Goal: Transaction & Acquisition: Subscribe to service/newsletter

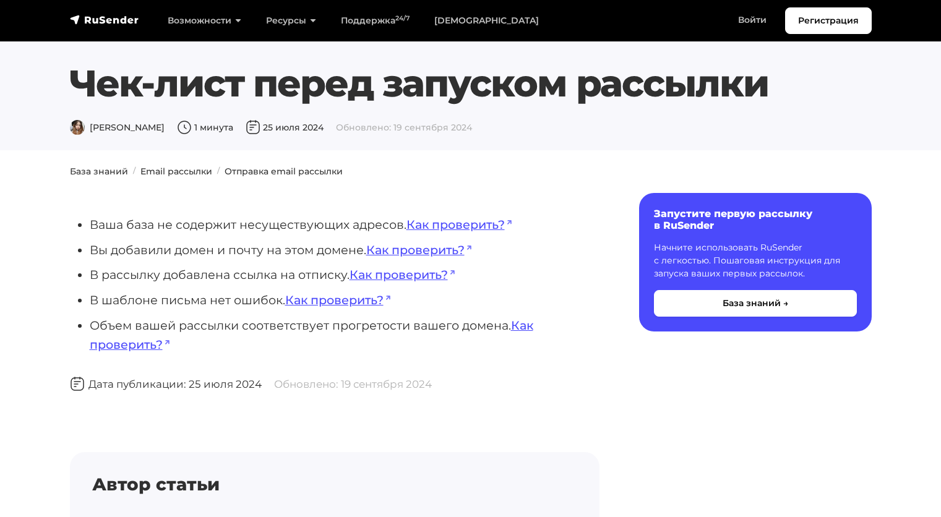
scroll to position [46, 0]
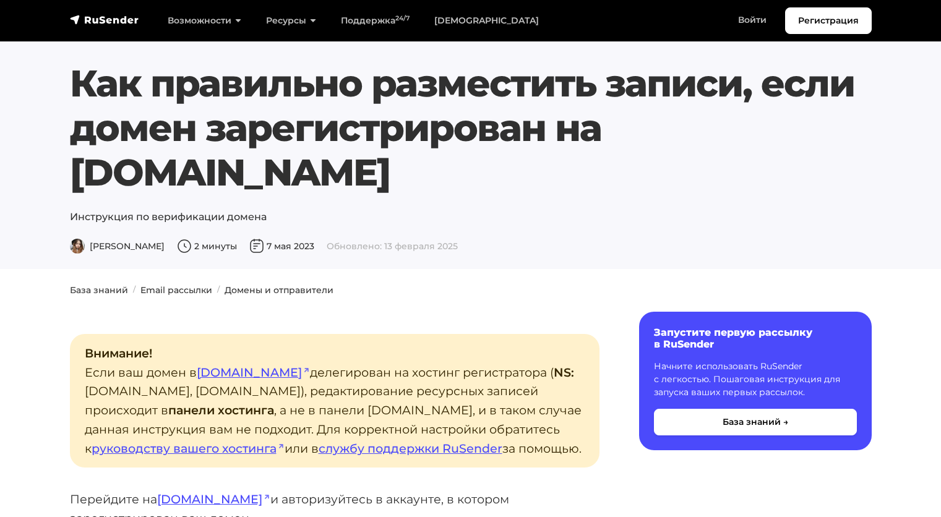
scroll to position [4330, 0]
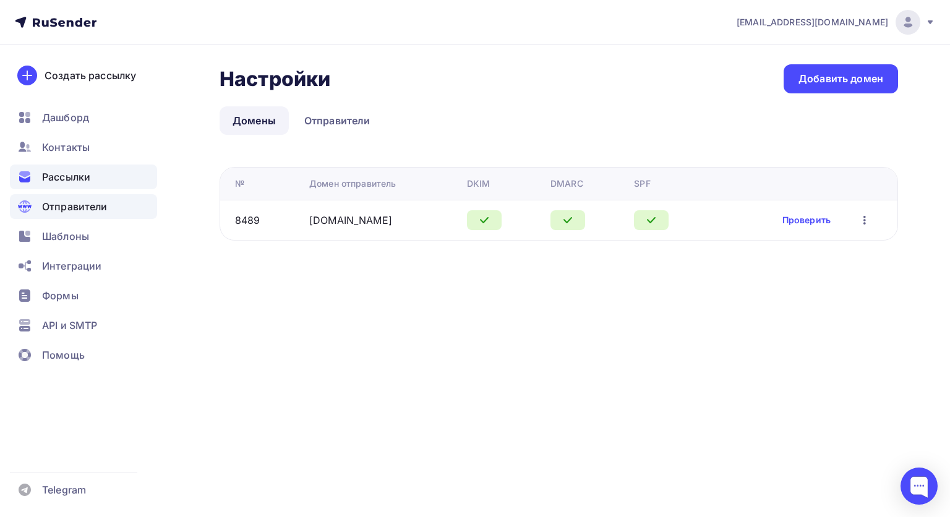
click at [61, 181] on span "Рассылки" at bounding box center [66, 176] width 48 height 15
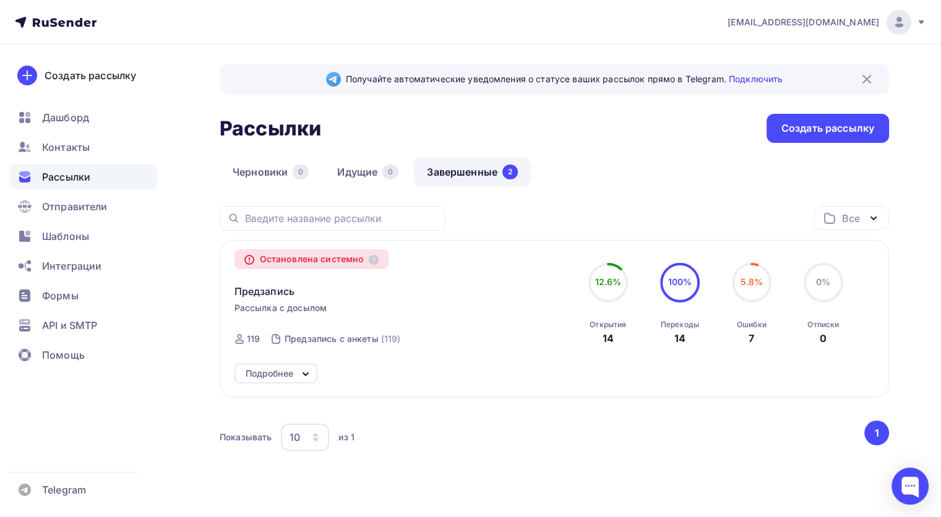
click at [474, 312] on div "Остановлена системно Предзапись Рассылка с досылом Завершена Сегодня, 15:00 ID …" at bounding box center [375, 304] width 282 height 99
click at [280, 368] on div "Подробнее" at bounding box center [270, 373] width 48 height 15
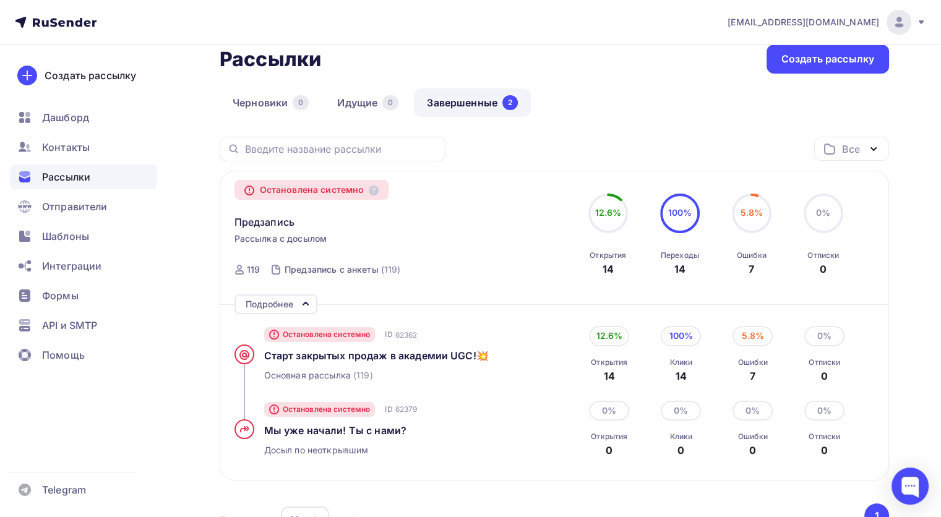
scroll to position [62, 0]
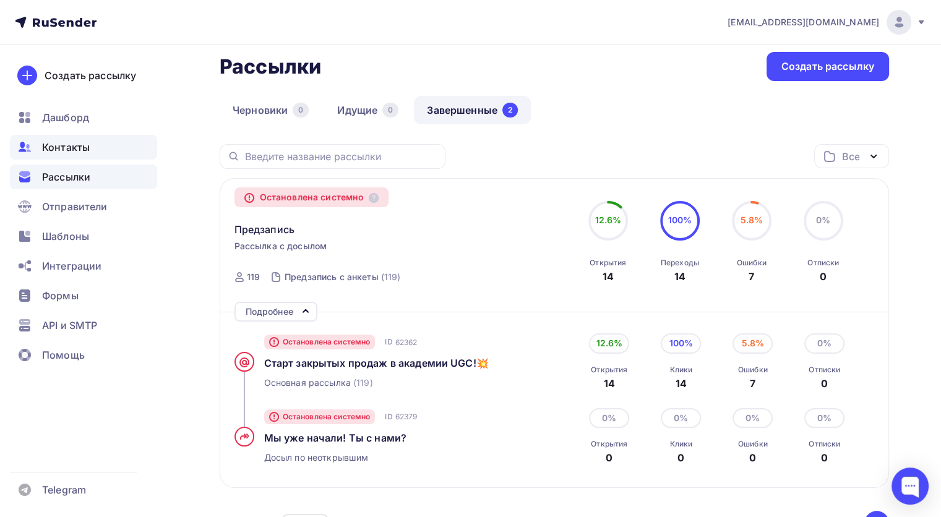
click at [67, 140] on span "Контакты" at bounding box center [66, 147] width 48 height 15
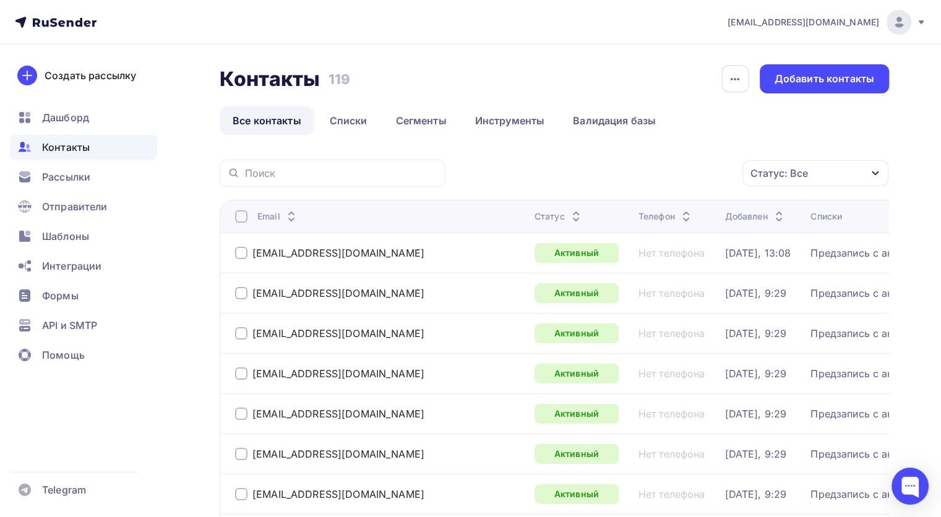
click at [833, 165] on div "Статус: Все" at bounding box center [815, 173] width 146 height 26
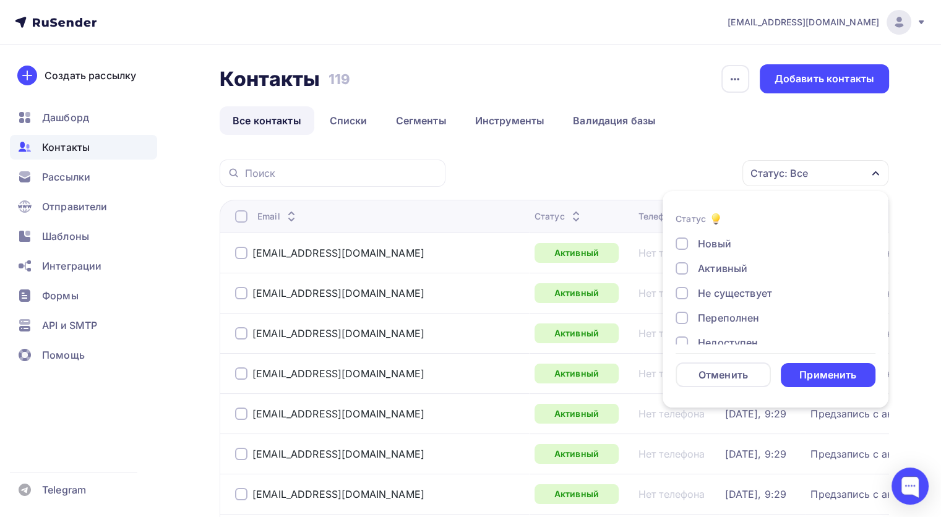
click at [732, 299] on div "Не существует" at bounding box center [735, 293] width 74 height 15
click at [798, 378] on div "Применить" at bounding box center [828, 375] width 95 height 24
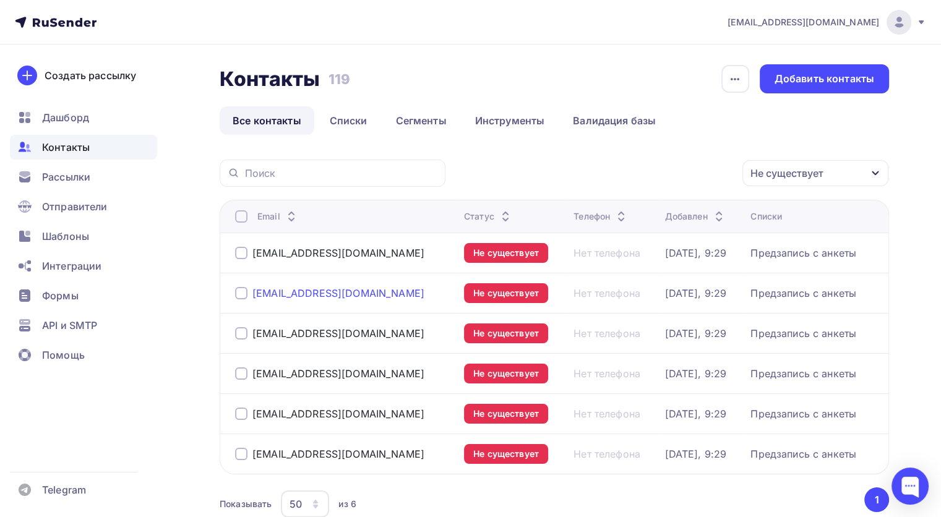
click at [324, 293] on div "party.katena@mail.ru" at bounding box center [338, 293] width 172 height 12
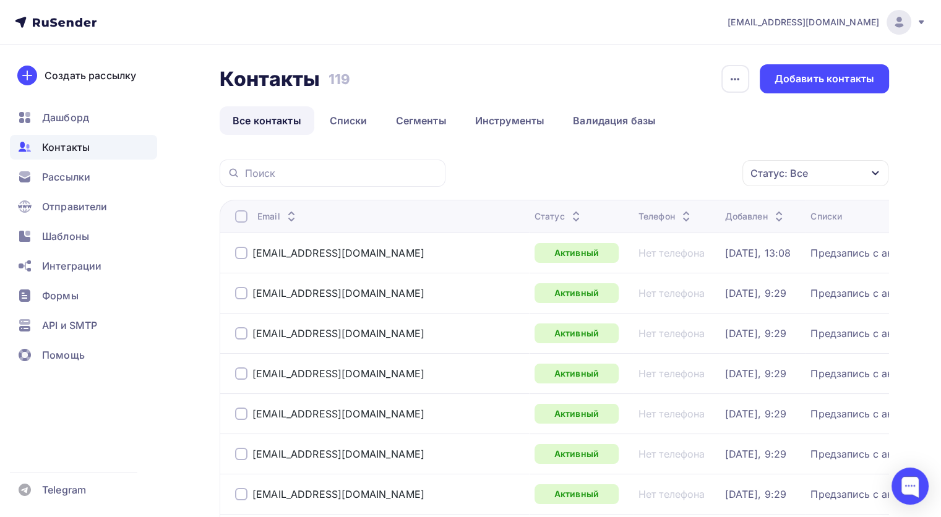
click at [851, 164] on div "Статус: Все" at bounding box center [815, 173] width 146 height 26
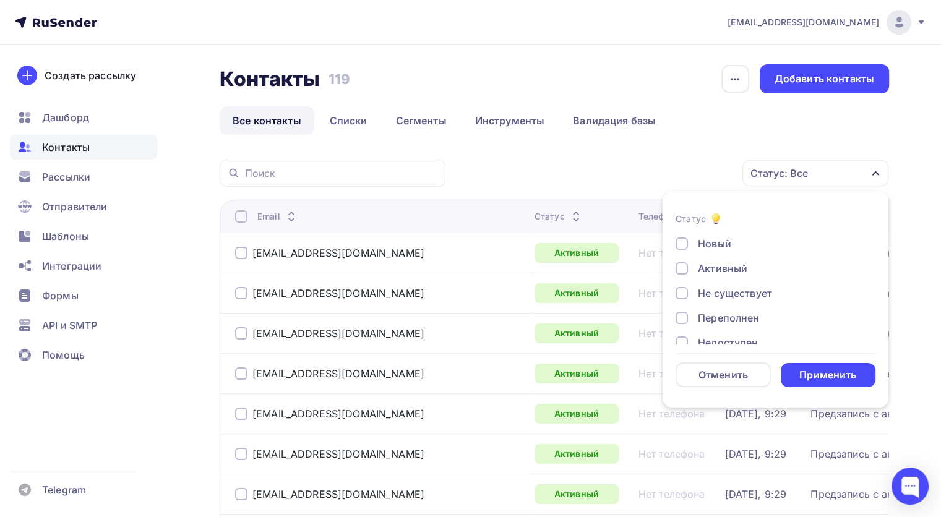
click at [729, 303] on div "Новый Активный Не существует Переполнен Недоступен Отписан Отписан вручную Жало…" at bounding box center [776, 330] width 200 height 188
click at [729, 294] on div "Не существует" at bounding box center [735, 293] width 74 height 15
click at [798, 379] on div "Применить" at bounding box center [828, 375] width 95 height 24
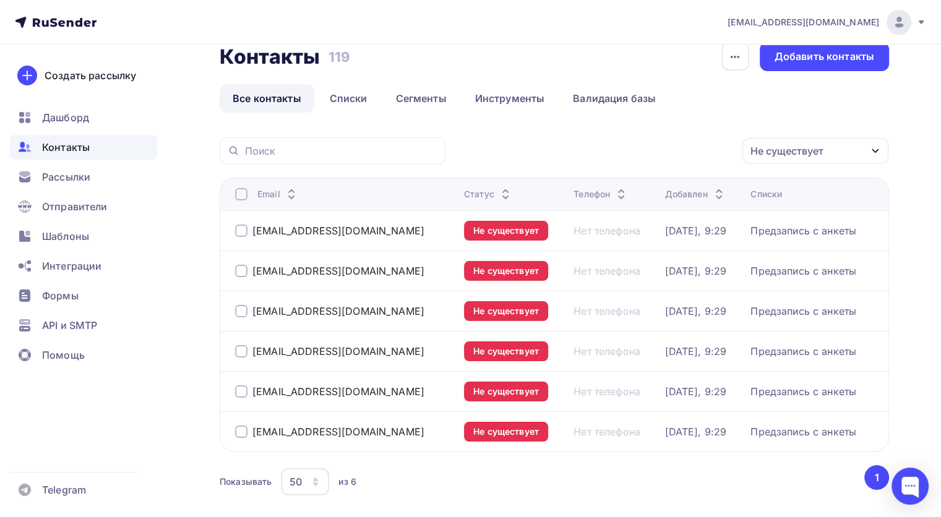
scroll to position [20, 0]
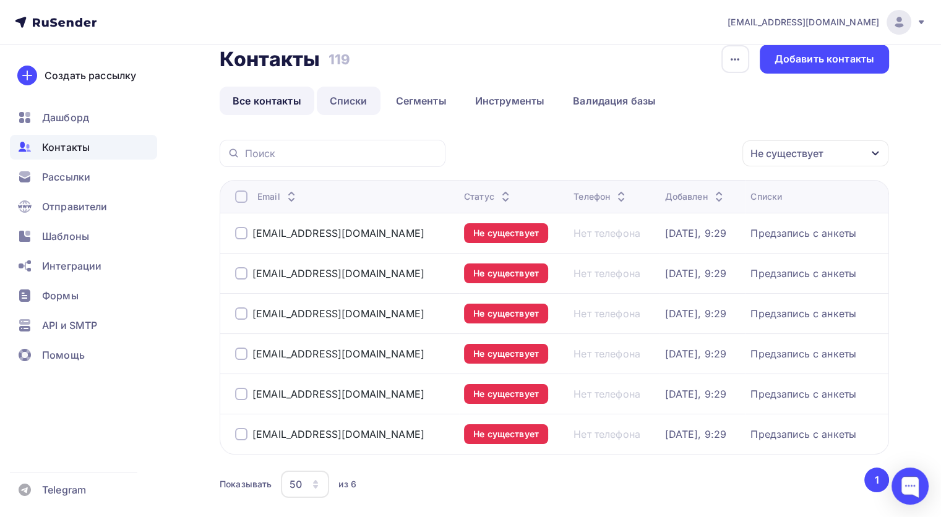
click at [356, 103] on link "Списки" at bounding box center [349, 101] width 64 height 28
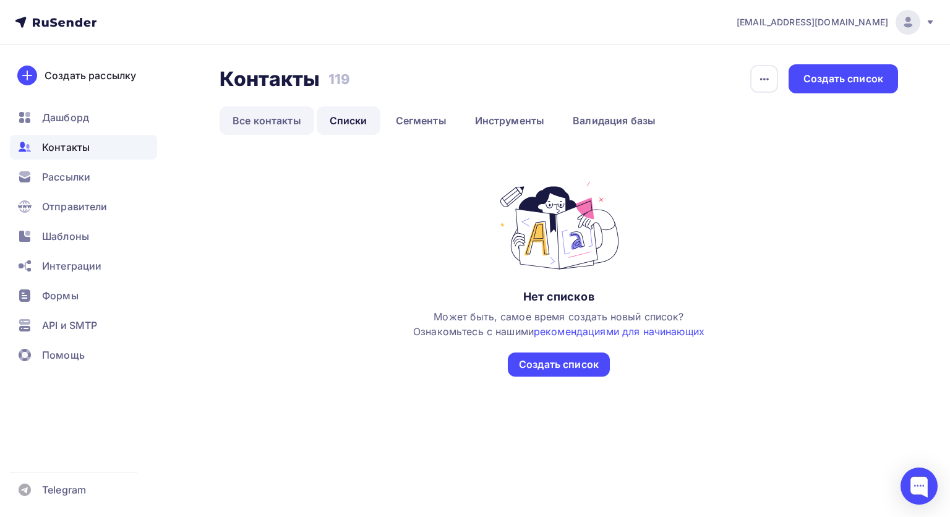
click at [306, 122] on link "Все контакты" at bounding box center [267, 120] width 95 height 28
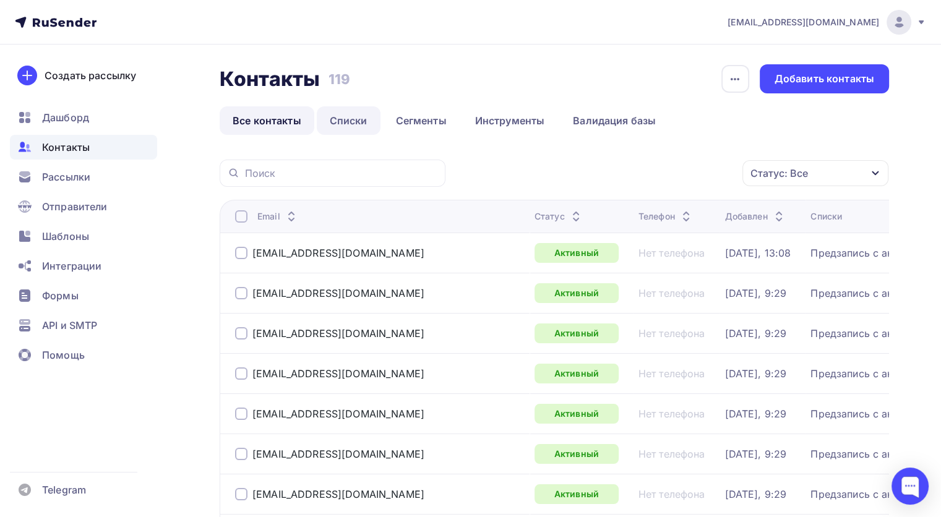
click at [369, 130] on link "Списки" at bounding box center [349, 120] width 64 height 28
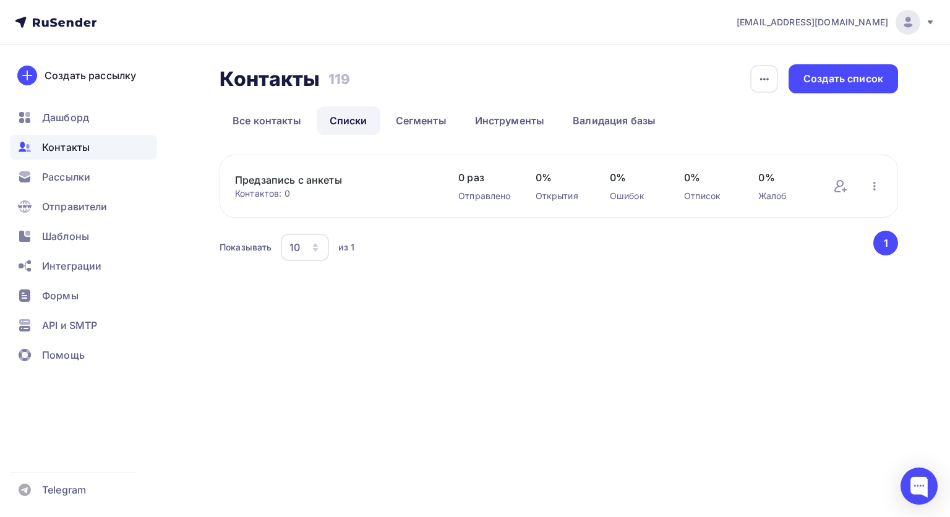
click at [866, 184] on div "Добавить контакты Переименовать список Скачать список Отписать адреса Актуализа…" at bounding box center [857, 186] width 49 height 16
click at [872, 179] on icon "button" at bounding box center [874, 186] width 15 height 15
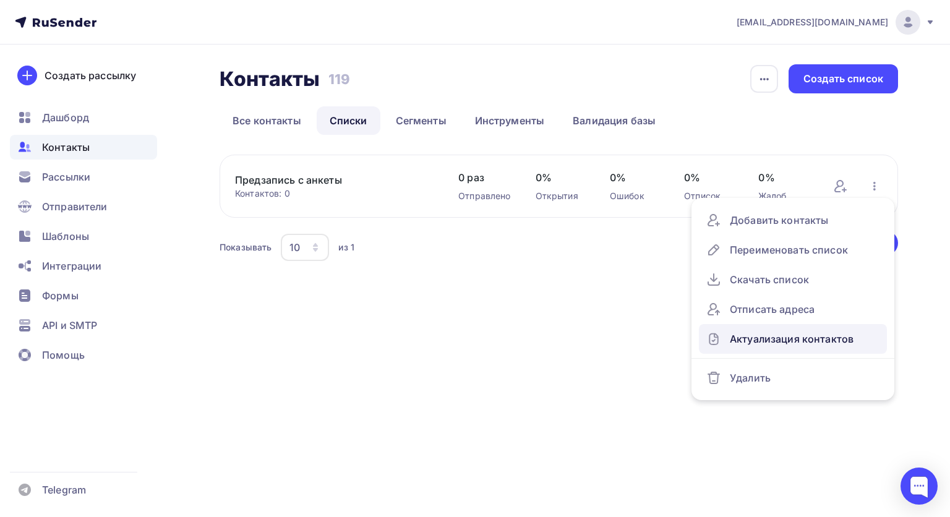
click at [788, 332] on div "Актуализация контактов" at bounding box center [792, 339] width 173 height 20
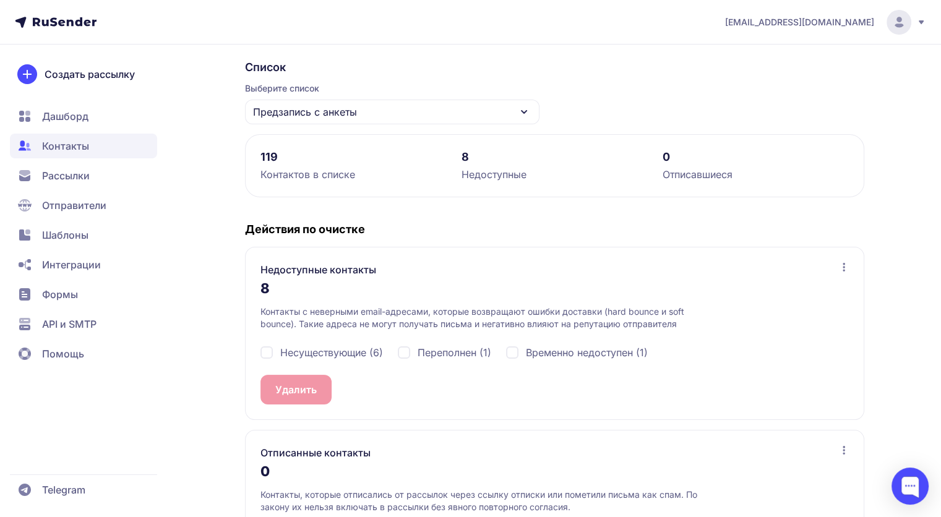
scroll to position [124, 0]
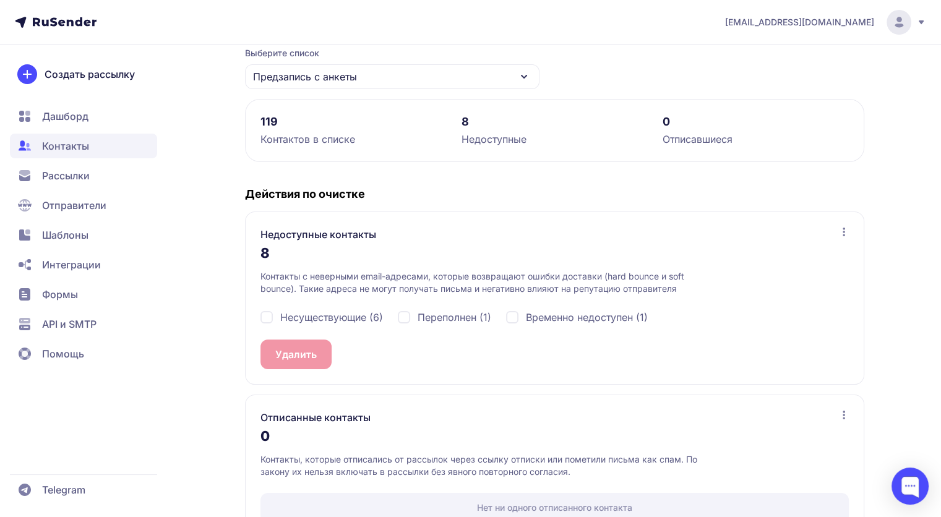
click at [261, 314] on div "Несуществующие (6)" at bounding box center [321, 317] width 122 height 15
checkbox input "true"
click at [410, 316] on div "Переполнен (1)" at bounding box center [444, 317] width 93 height 15
checkbox input "true"
click at [517, 322] on div "Временно недоступен (1)" at bounding box center [577, 317] width 142 height 15
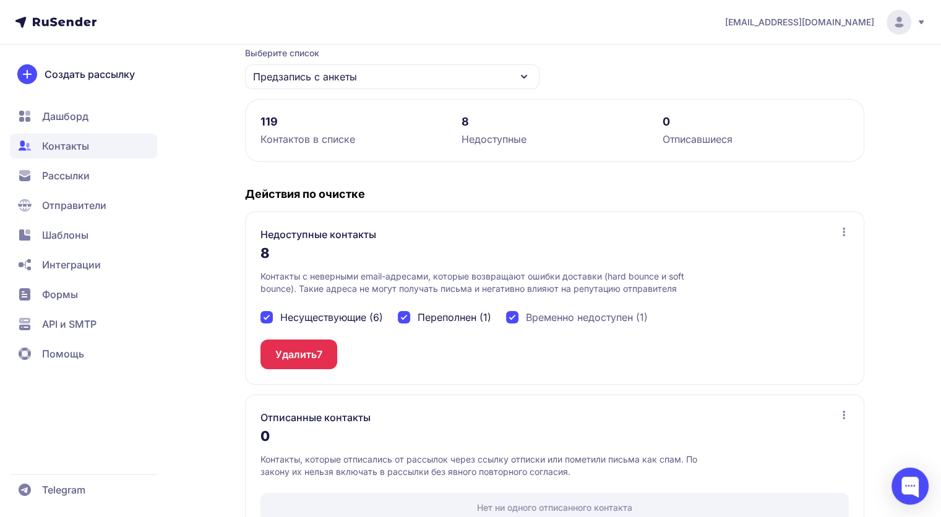
checkbox input "true"
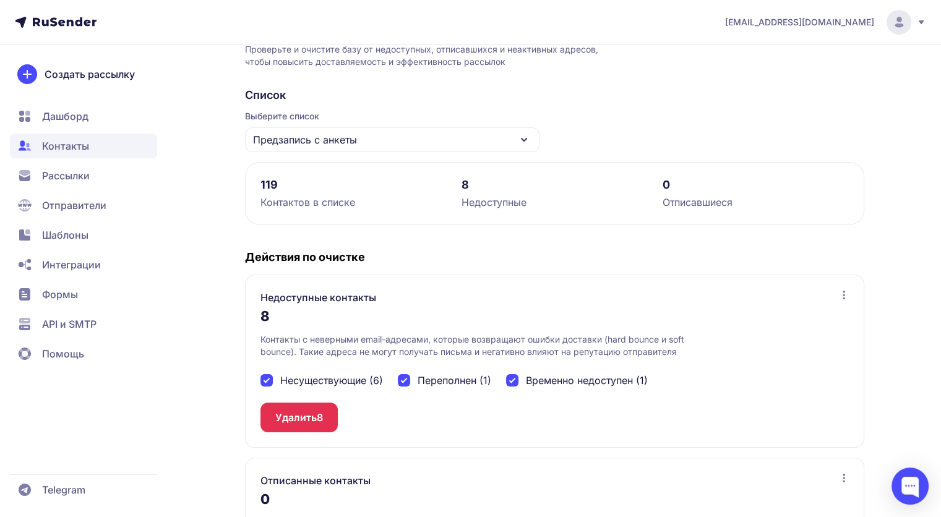
scroll to position [35, 0]
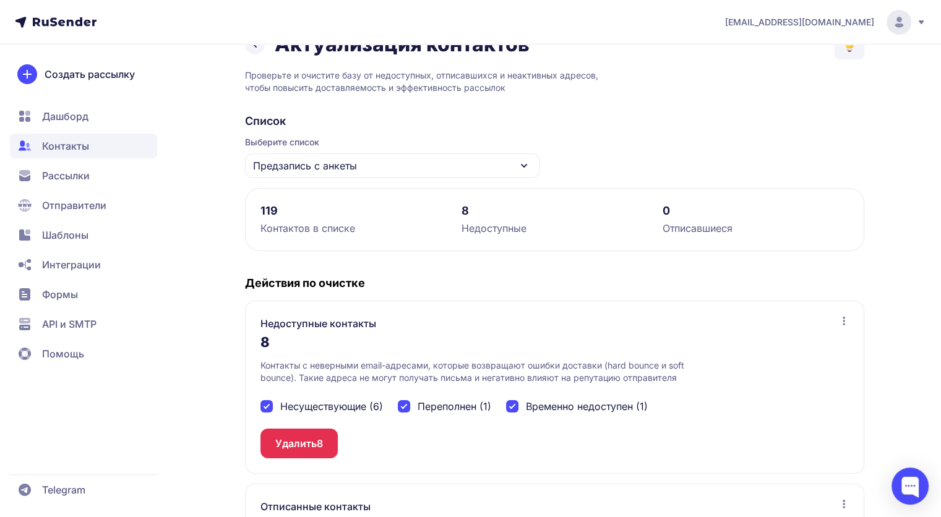
click at [296, 435] on button "Удалить 8" at bounding box center [298, 444] width 77 height 30
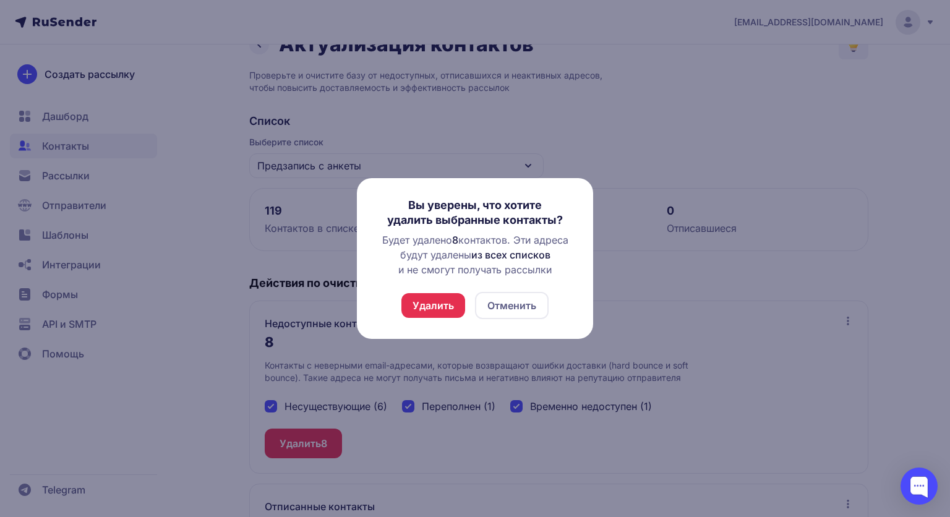
click at [501, 299] on button "Отменить" at bounding box center [512, 305] width 74 height 27
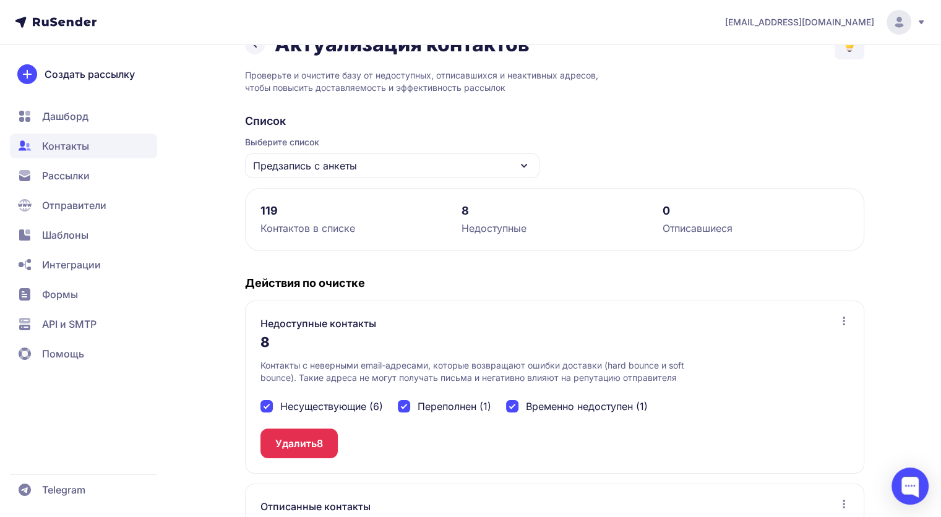
click at [846, 314] on div "Недоступные контакты 8 Контакты с неверными email-адресами, которые возвращают …" at bounding box center [554, 387] width 619 height 173
click at [847, 321] on icon at bounding box center [844, 321] width 10 height 10
click at [805, 343] on span "Посмотреть список" at bounding box center [783, 350] width 98 height 15
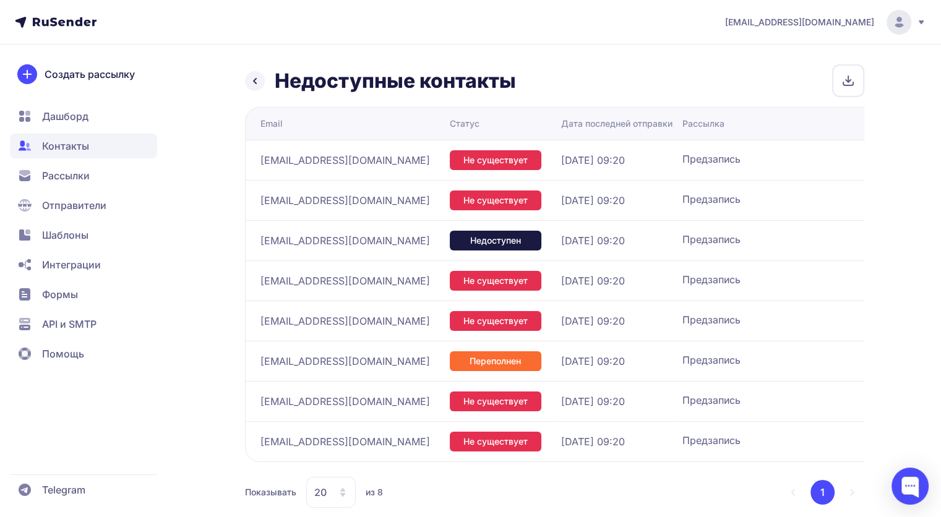
click at [67, 171] on span "Рассылки" at bounding box center [66, 175] width 48 height 15
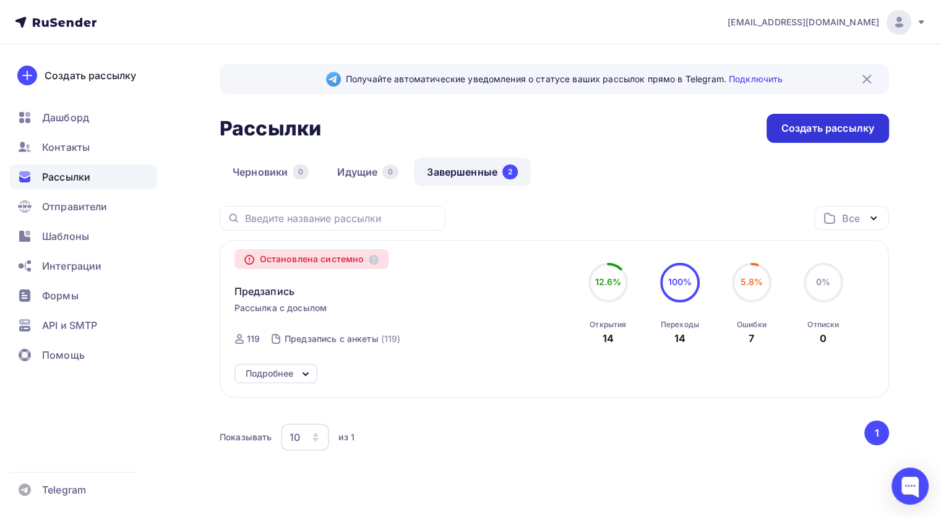
click at [849, 134] on div "Создать рассылку" at bounding box center [827, 128] width 93 height 14
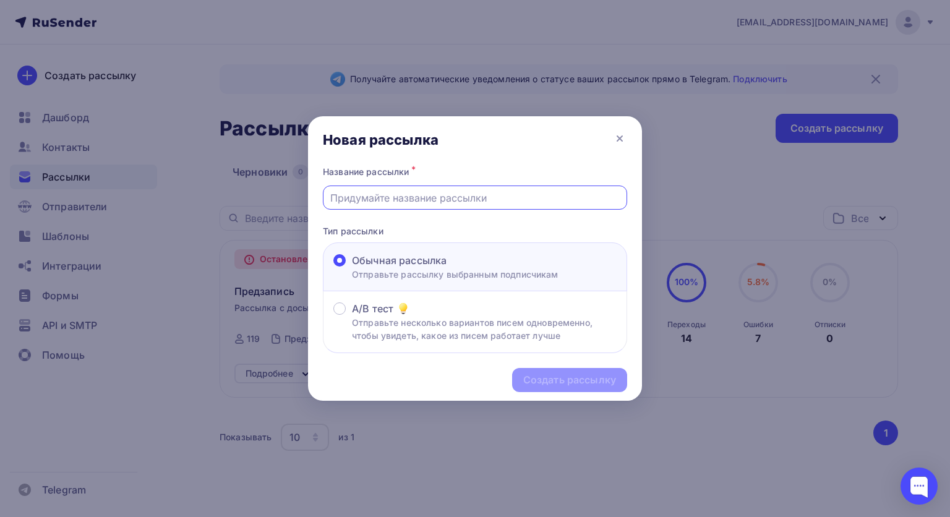
click at [424, 191] on input "text" at bounding box center [475, 198] width 290 height 15
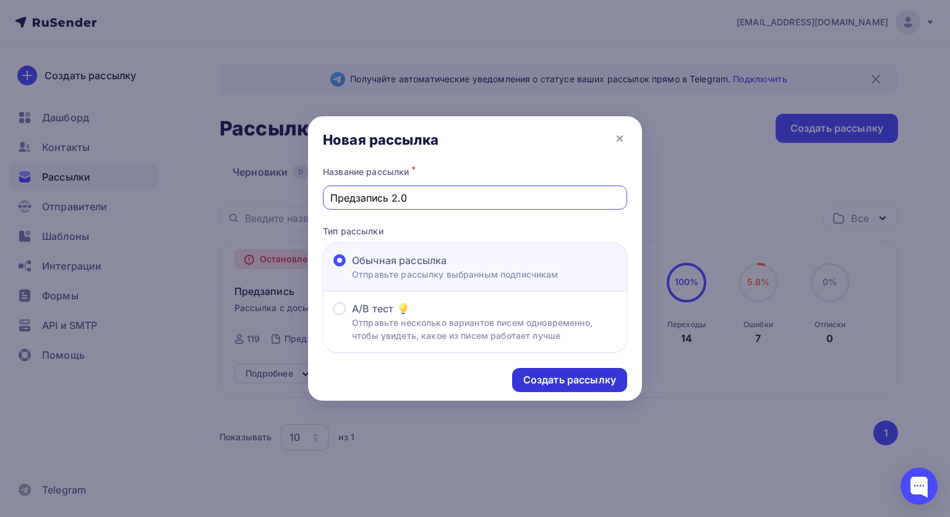
type input "Предзапись 2.0"
click at [555, 382] on div "Создать рассылку" at bounding box center [569, 380] width 93 height 14
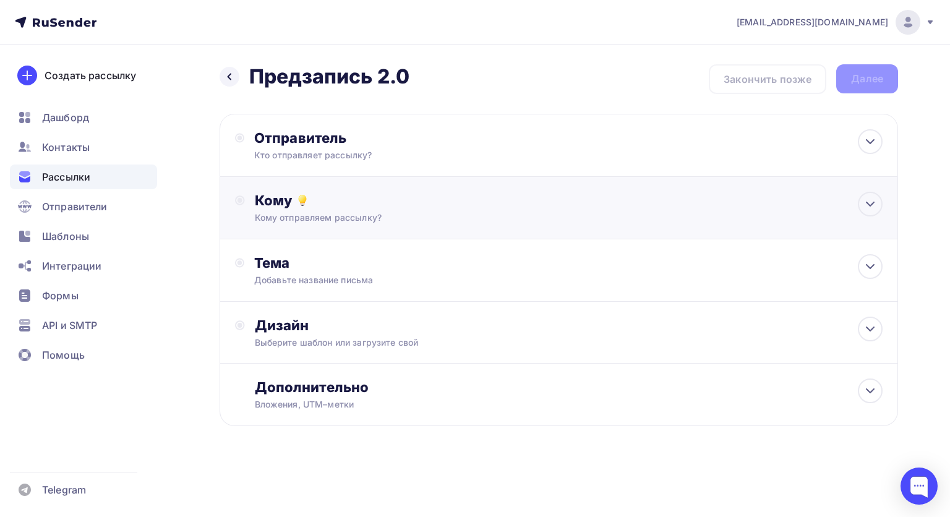
click at [381, 208] on div "Кому" at bounding box center [569, 200] width 628 height 17
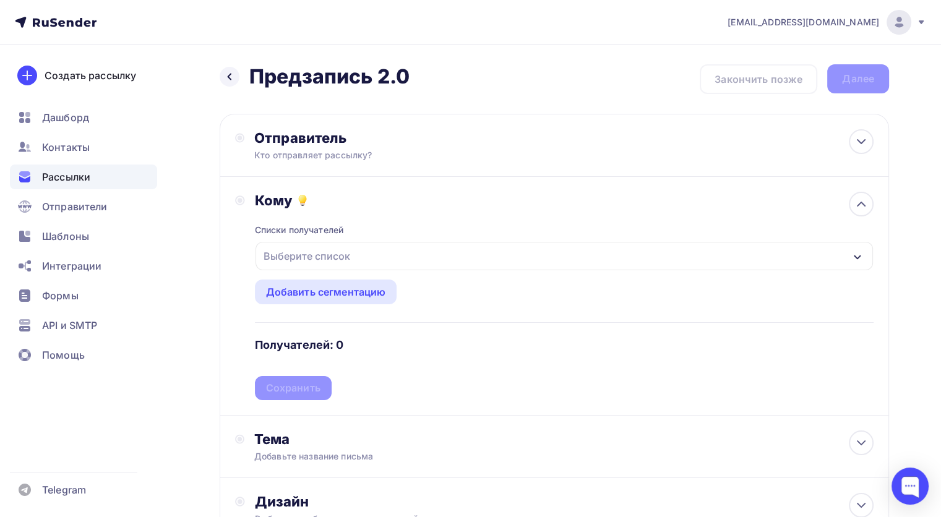
click at [865, 255] on div "Выберите список" at bounding box center [563, 256] width 617 height 28
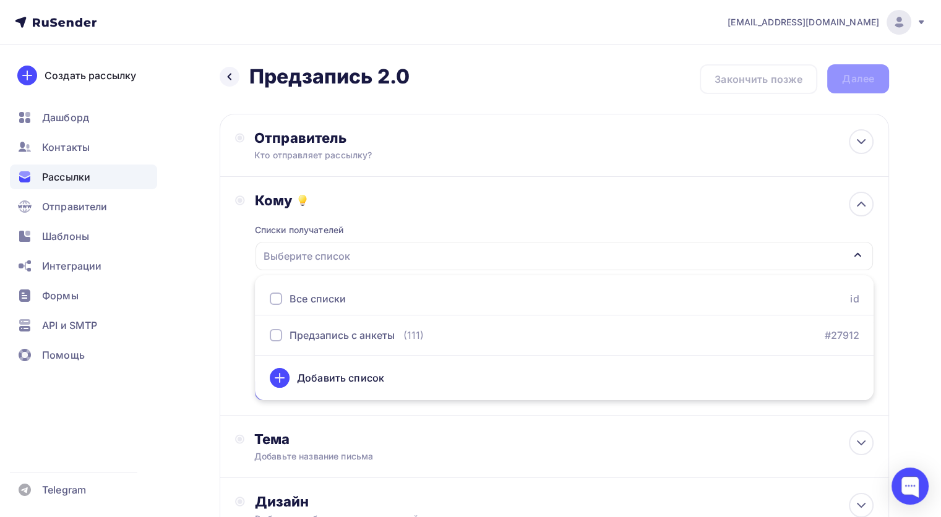
click at [362, 377] on div "Добавить список" at bounding box center [340, 378] width 87 height 15
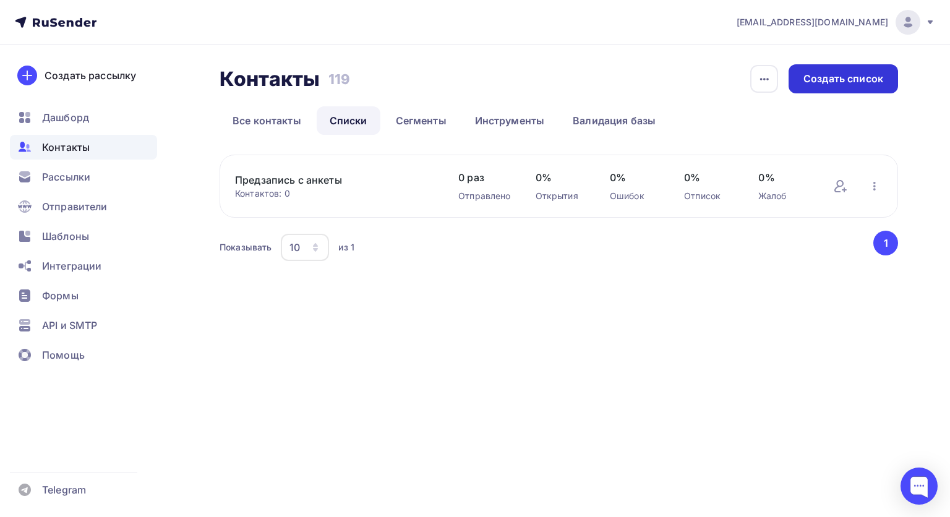
click at [846, 73] on div "Создать список" at bounding box center [844, 79] width 80 height 14
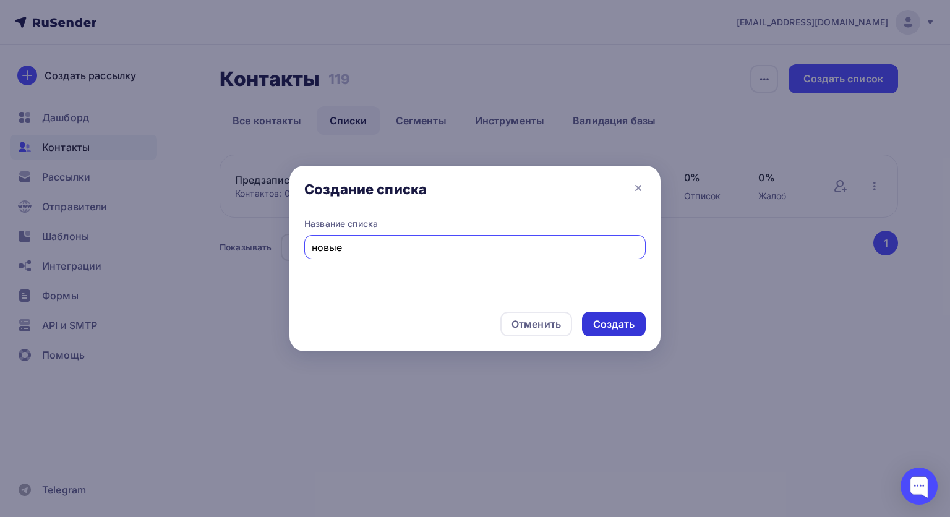
type input "новые"
click at [629, 312] on div "Создать" at bounding box center [614, 324] width 64 height 25
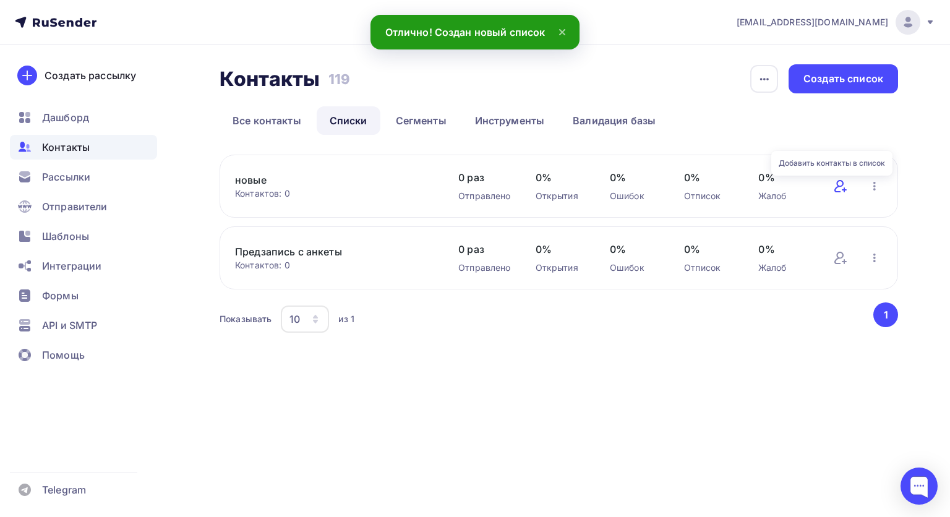
click at [844, 193] on icon at bounding box center [840, 186] width 15 height 15
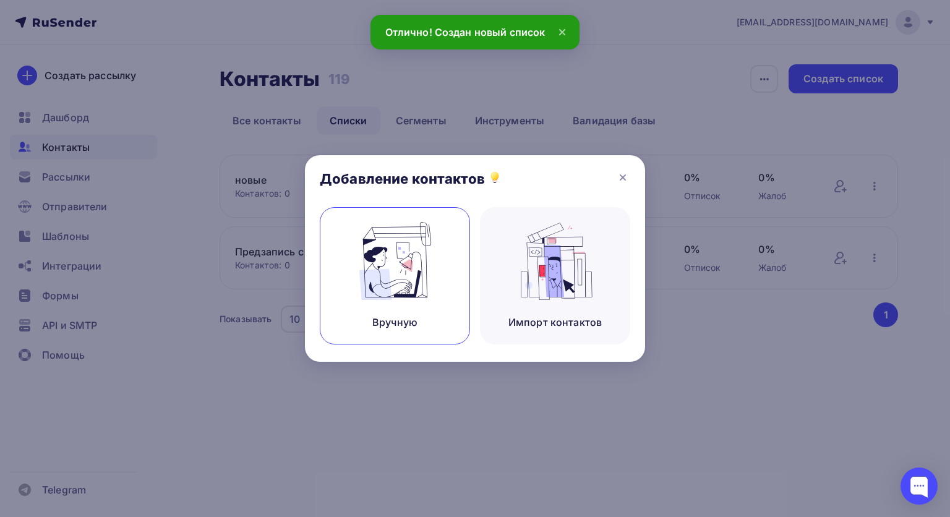
click at [408, 255] on img at bounding box center [395, 261] width 83 height 78
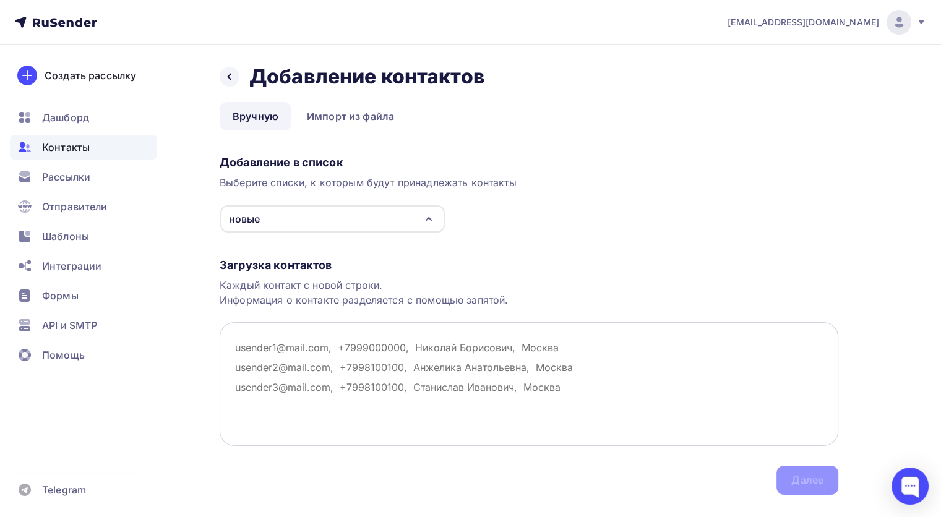
paste textarea "kisa4enkova@gmail.com"
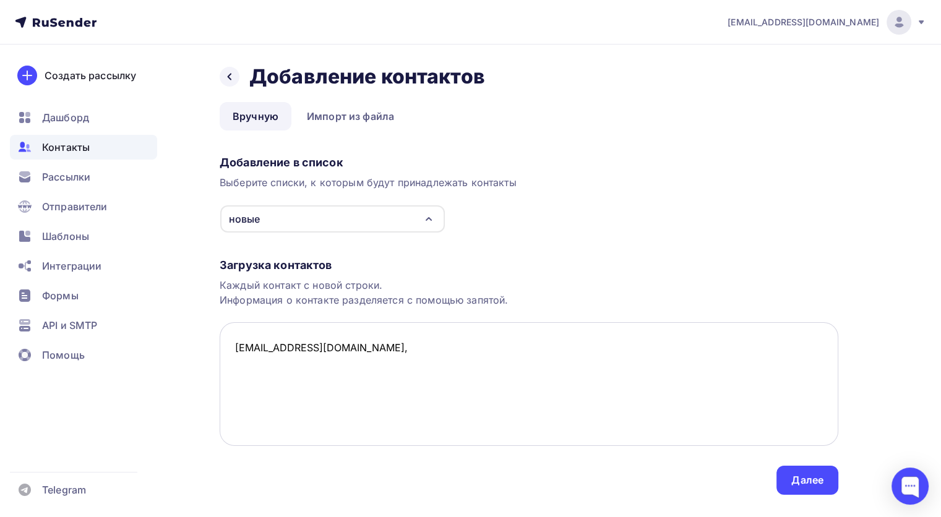
paste textarea "Aleksandragulamova@gmail.com"
paste textarea "Kripro88@mail.ru"
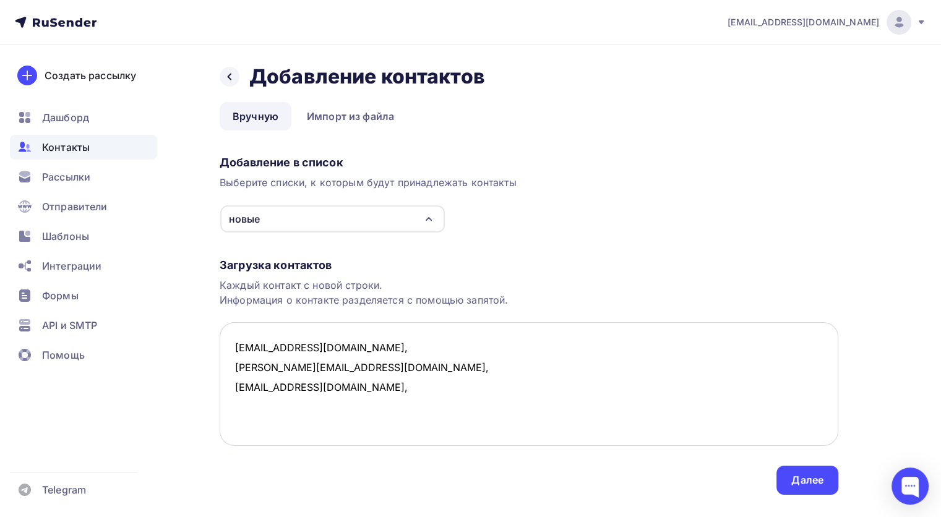
paste textarea "marina.gorbacheva.19991@mail.ru"
type textarea "kisa4enkova@gmail.com, Aleksandragulamova@gmail.com, Kripro88@mail.ru, marina.g…"
click at [810, 482] on div "Далее" at bounding box center [807, 480] width 32 height 14
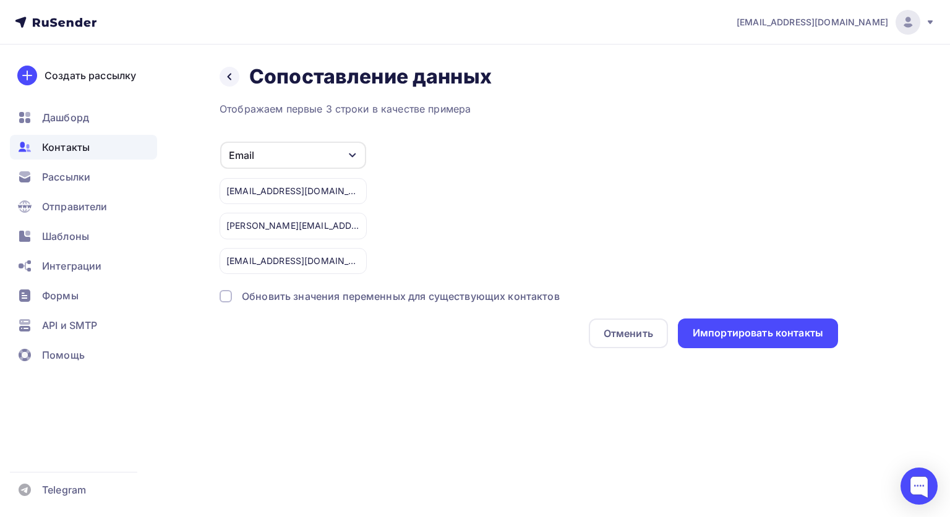
click at [278, 160] on div "Email" at bounding box center [293, 155] width 146 height 27
click at [230, 77] on icon at bounding box center [230, 77] width 4 height 7
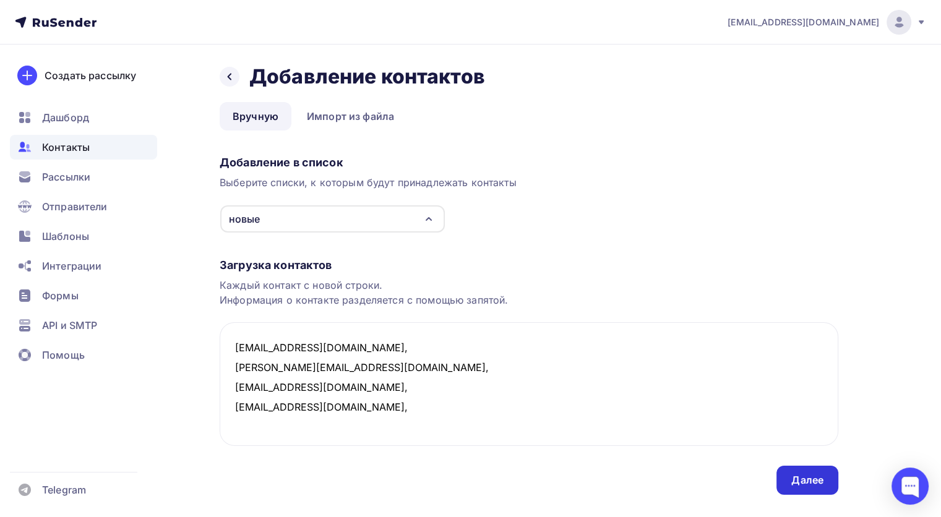
type textarea "kisa4enkova@gmail.com, Aleksandragulamova@gmail.com, Kripro88@mail.ru, marina.g…"
click at [817, 473] on div "Далее" at bounding box center [807, 480] width 32 height 14
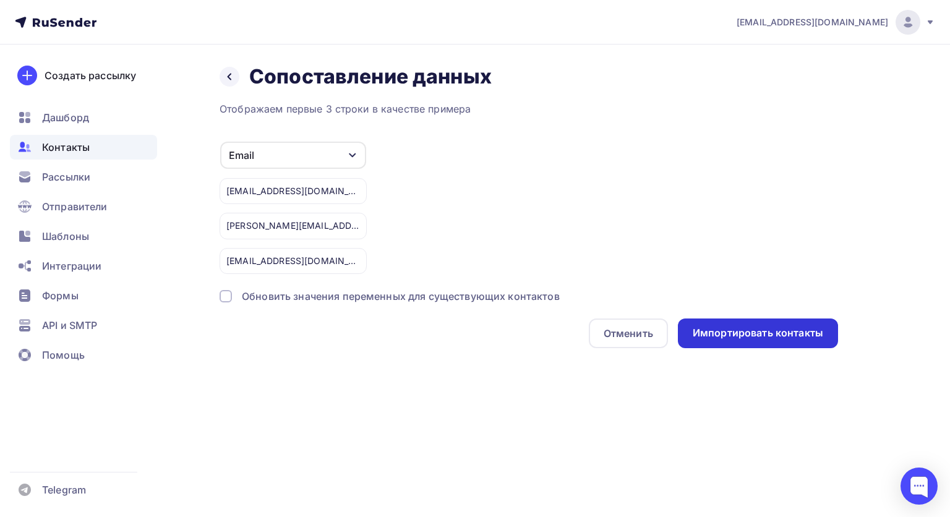
click at [784, 338] on div "Импортировать контакты" at bounding box center [758, 333] width 131 height 14
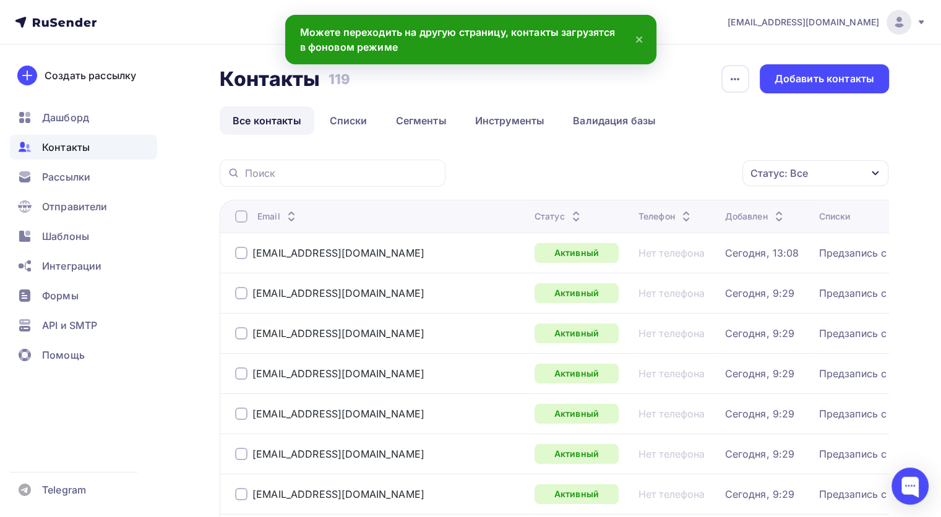
click at [632, 37] on icon at bounding box center [639, 39] width 15 height 15
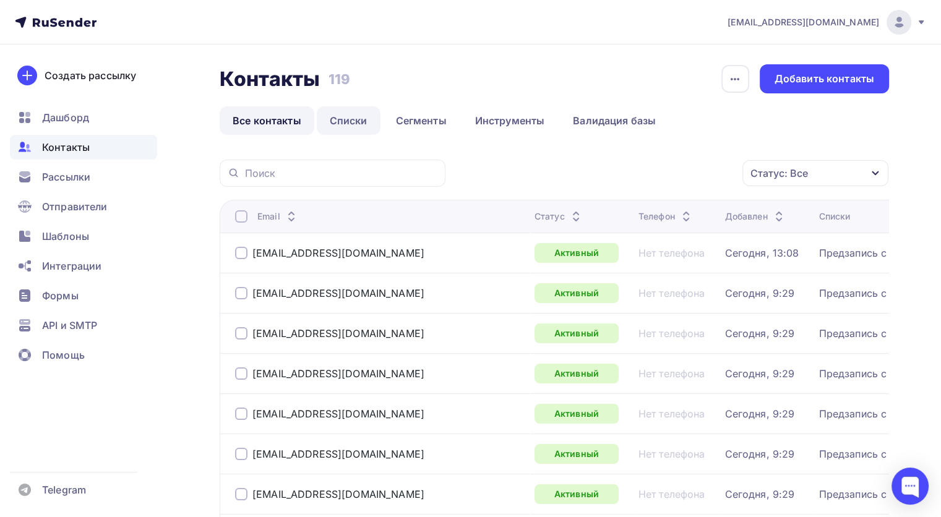
click at [333, 119] on link "Списки" at bounding box center [349, 120] width 64 height 28
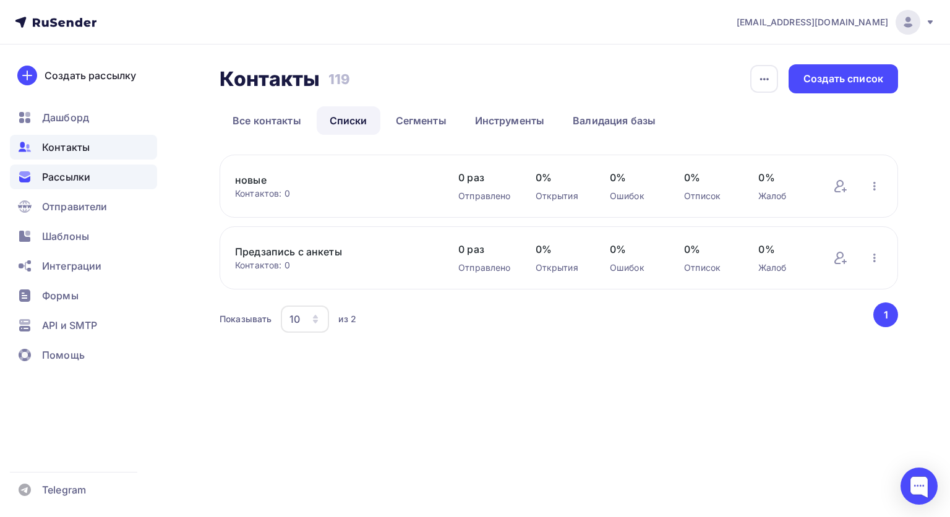
click at [50, 171] on span "Рассылки" at bounding box center [66, 176] width 48 height 15
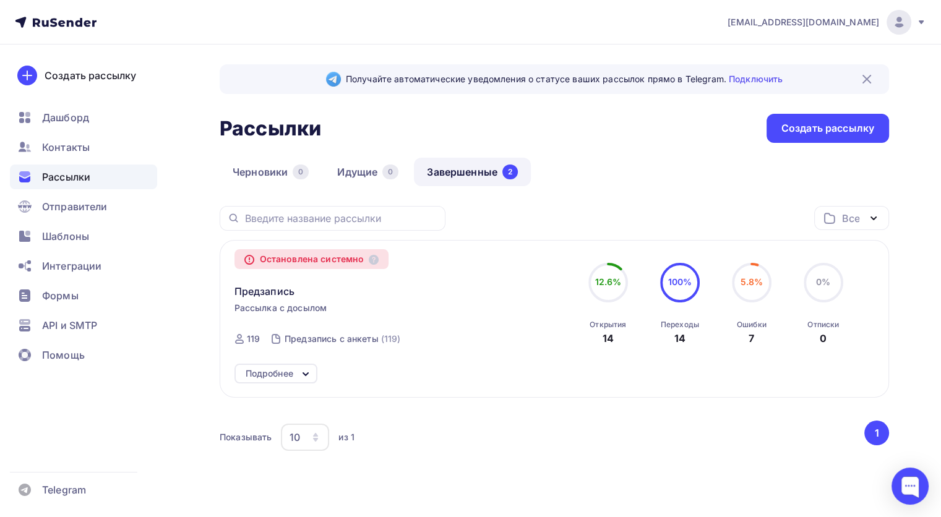
click at [259, 372] on div "Подробнее" at bounding box center [270, 373] width 48 height 15
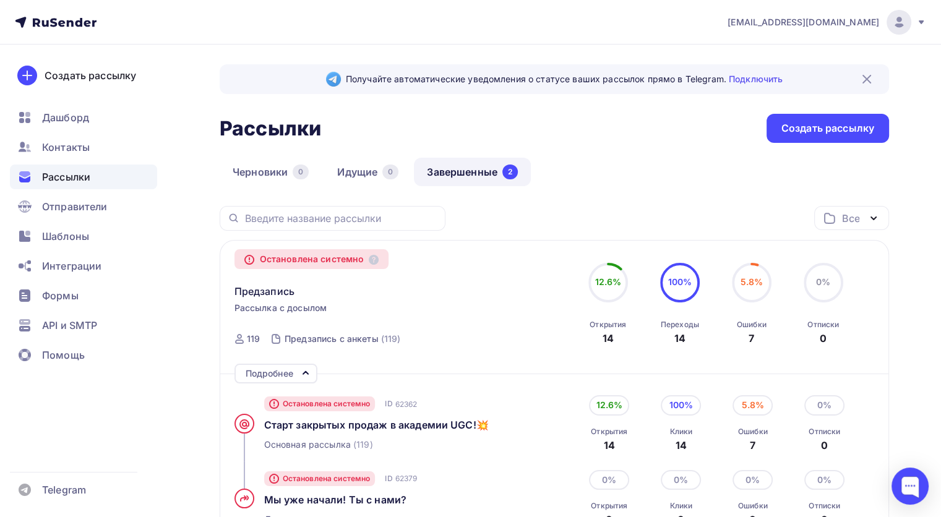
click at [259, 371] on div "Подробнее" at bounding box center [270, 373] width 48 height 15
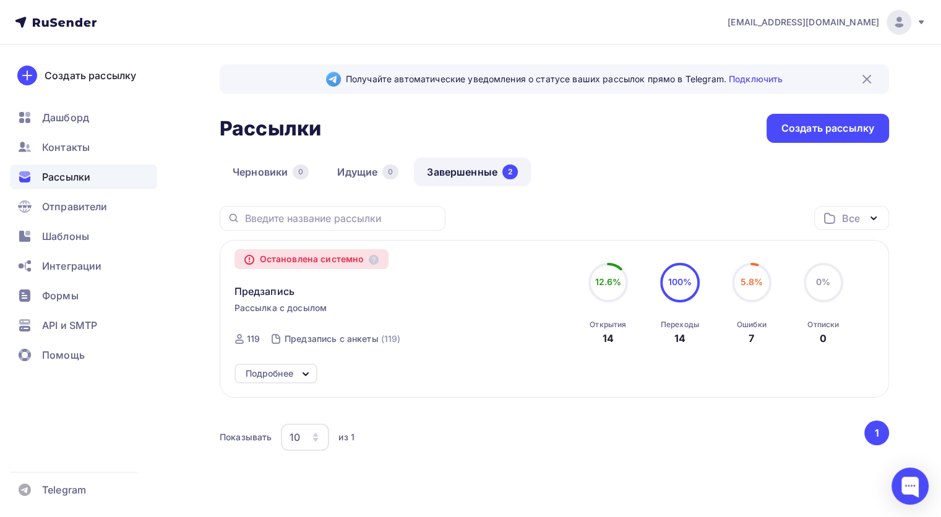
click at [413, 280] on div "Предзапись" at bounding box center [375, 284] width 282 height 30
click at [297, 296] on div "Предзапись" at bounding box center [375, 284] width 282 height 30
click at [356, 174] on link "Идущие 0" at bounding box center [367, 172] width 87 height 28
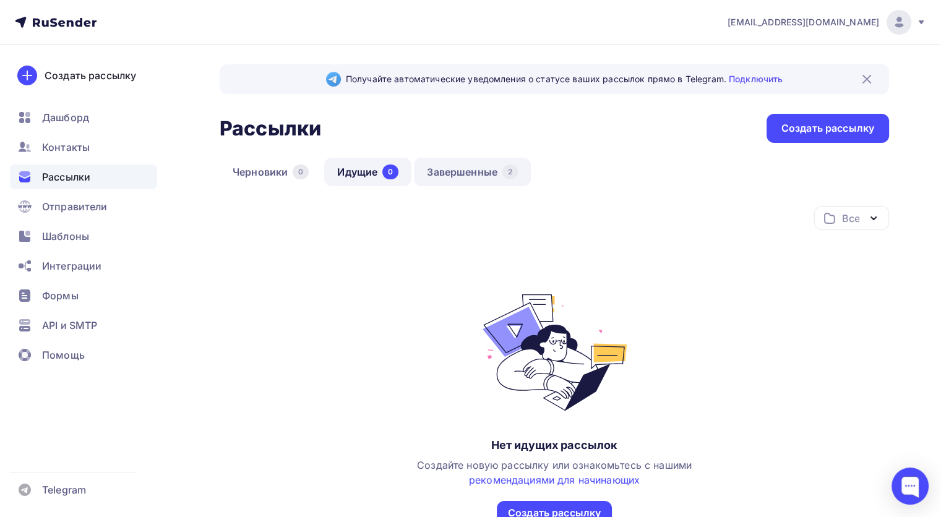
click at [489, 166] on link "Завершенные 2" at bounding box center [472, 172] width 117 height 28
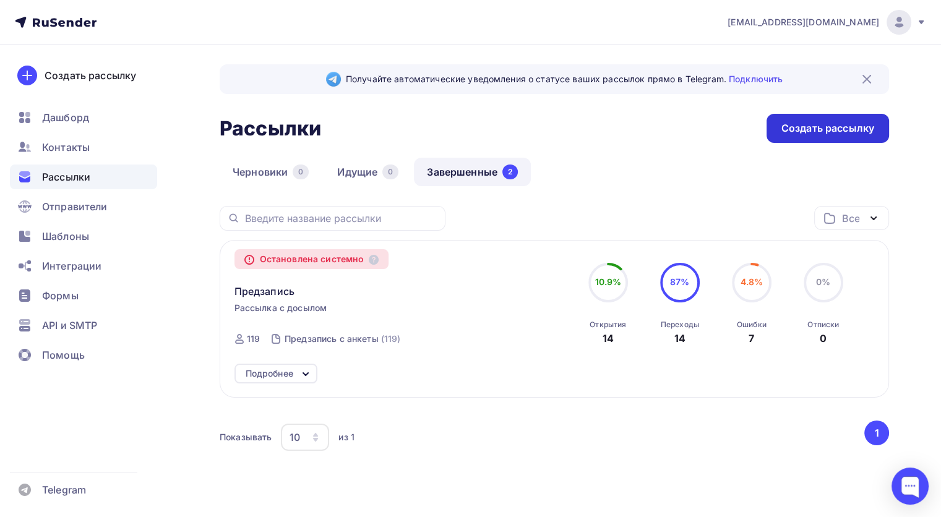
click at [861, 126] on div "Создать рассылку" at bounding box center [827, 128] width 93 height 14
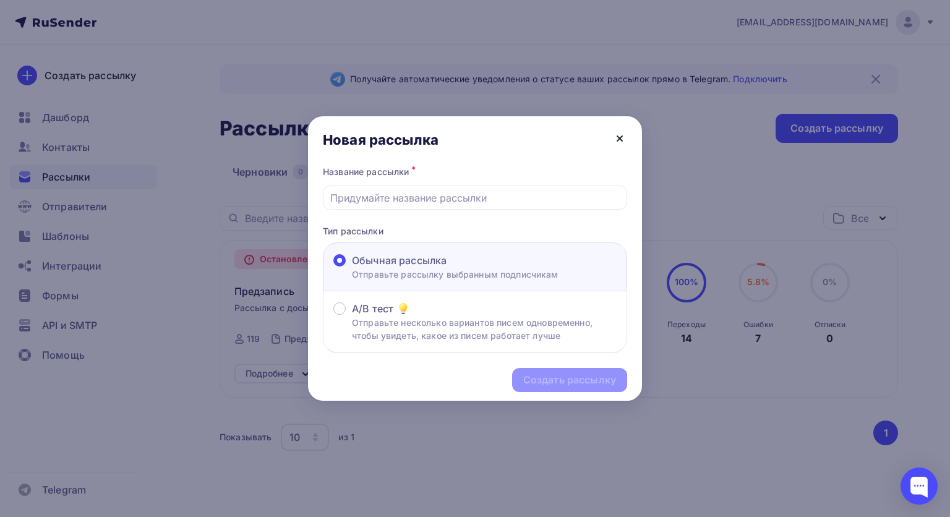
click at [621, 135] on icon at bounding box center [619, 138] width 15 height 15
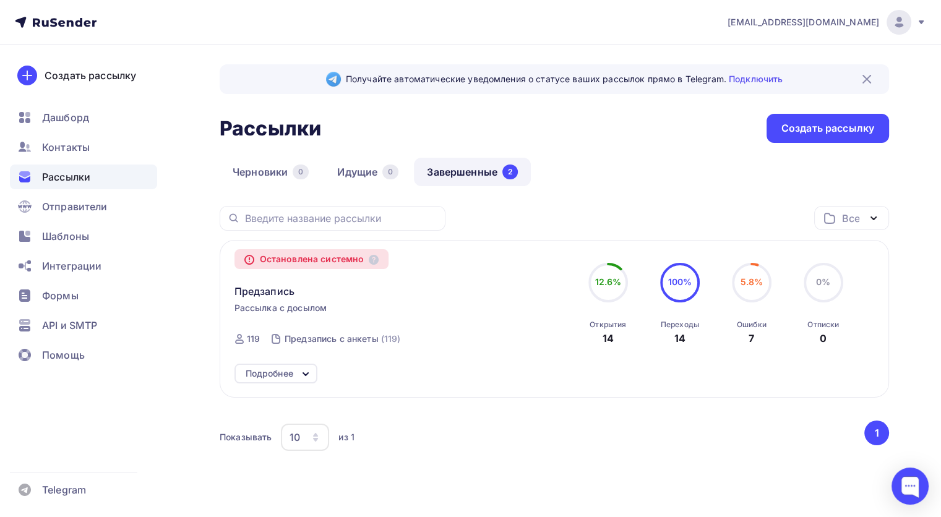
click at [282, 369] on div "Подробнее" at bounding box center [270, 373] width 48 height 15
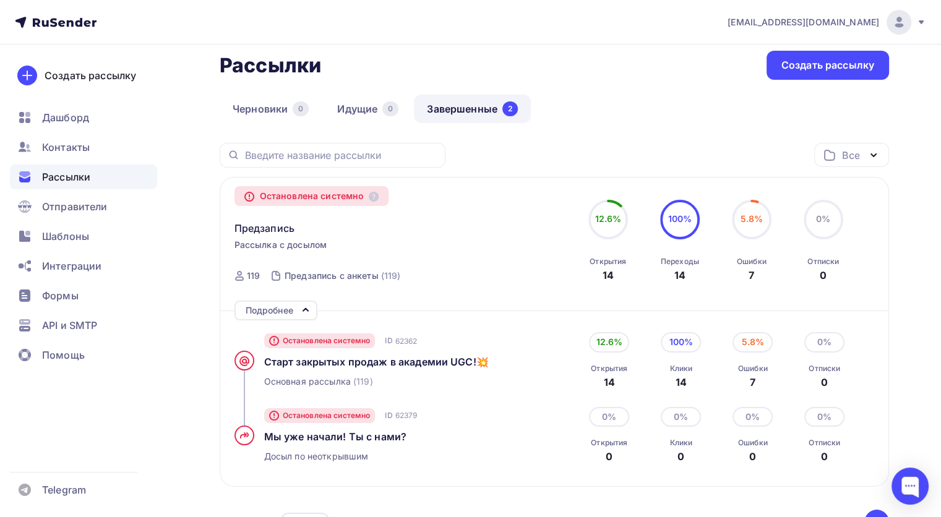
scroll to position [124, 0]
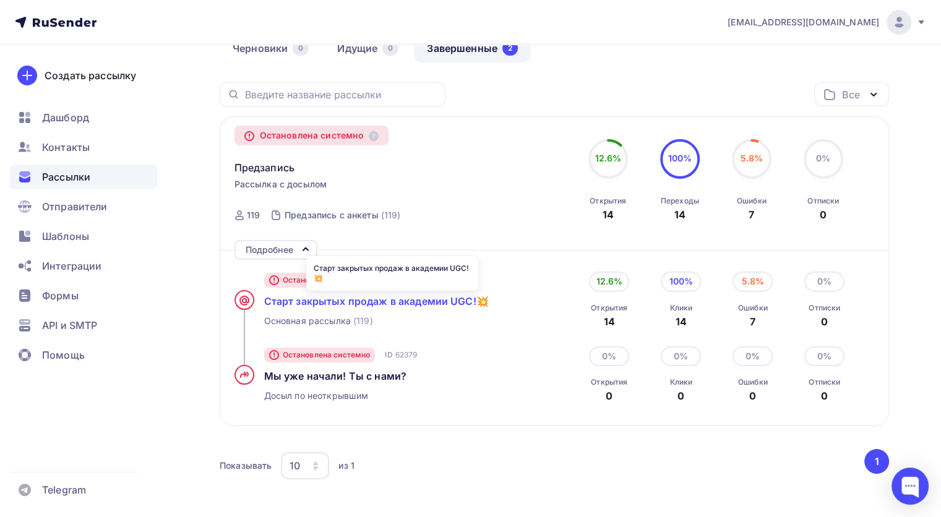
click at [322, 297] on span "Старт закрытых продаж в академии UGC!💥" at bounding box center [376, 301] width 225 height 12
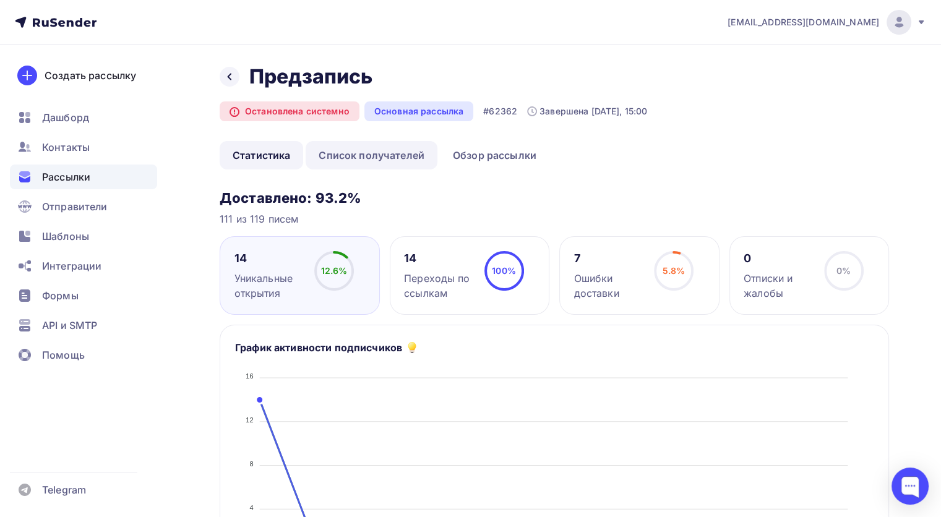
click at [371, 156] on link "Список получателей" at bounding box center [372, 155] width 132 height 28
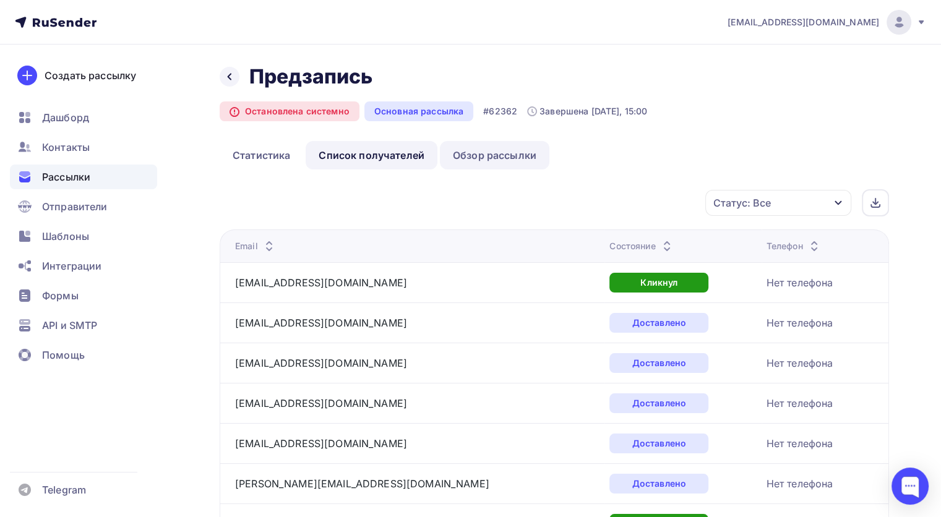
click at [481, 147] on link "Обзор рассылки" at bounding box center [494, 155] width 109 height 28
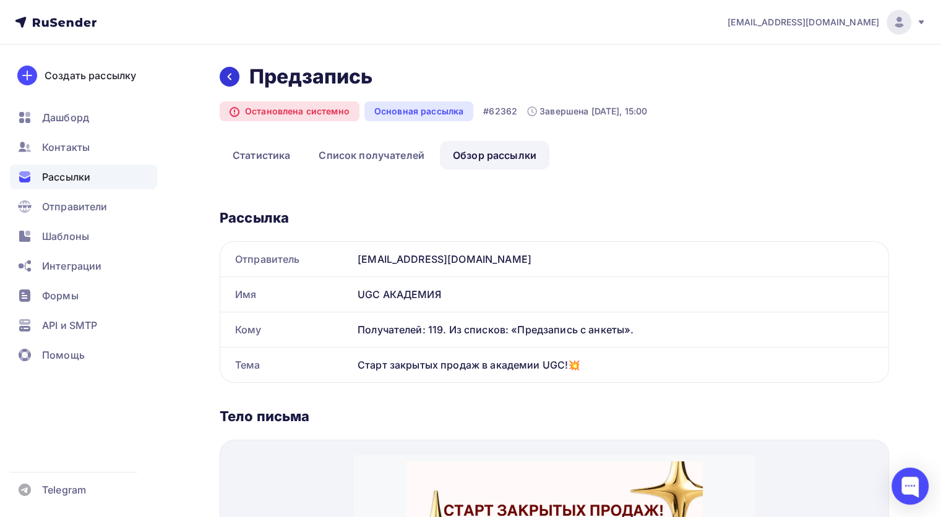
click at [236, 74] on div at bounding box center [230, 77] width 20 height 20
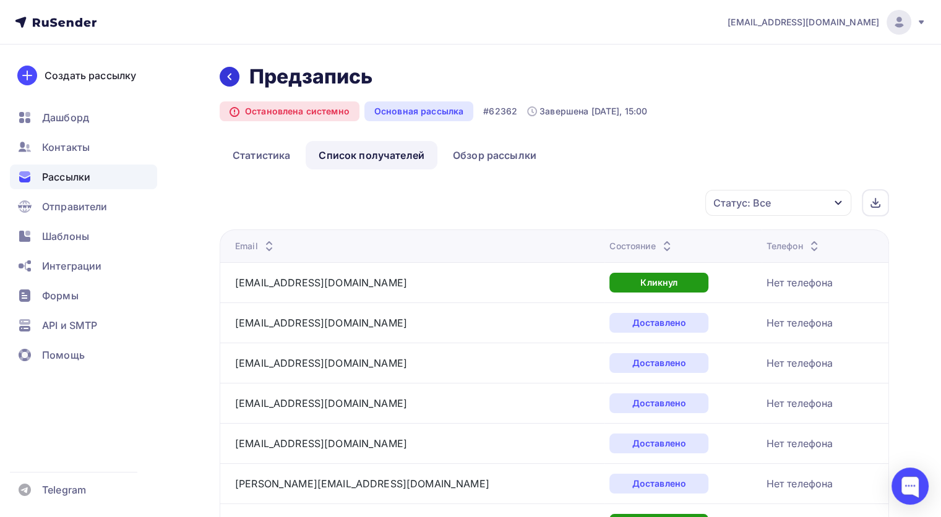
click at [236, 74] on div at bounding box center [230, 77] width 20 height 20
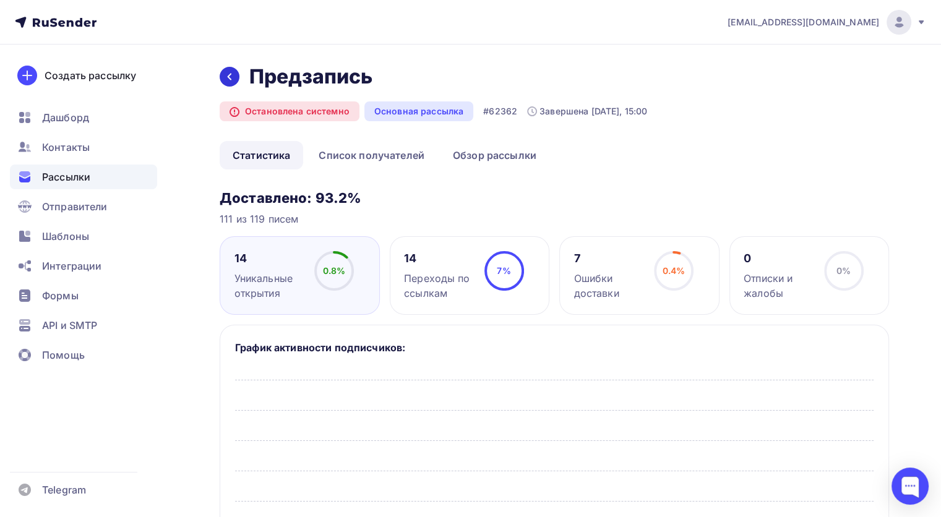
click at [236, 74] on div at bounding box center [230, 77] width 20 height 20
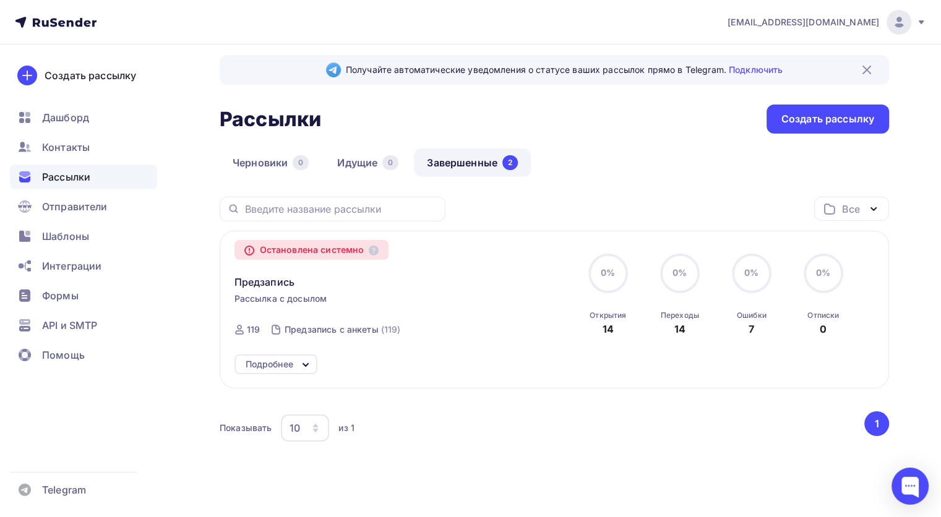
scroll to position [29, 0]
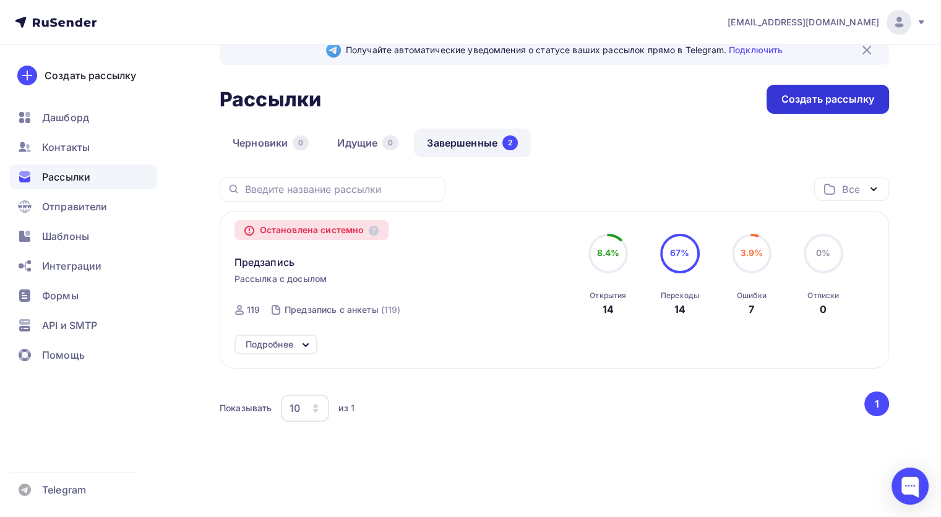
click at [857, 101] on div "Создать рассылку" at bounding box center [827, 99] width 93 height 14
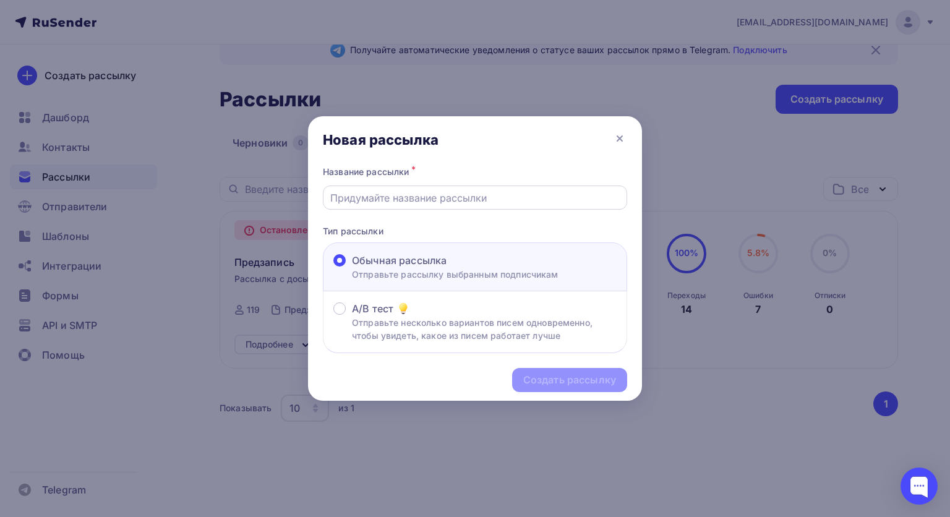
click at [505, 188] on div at bounding box center [475, 198] width 304 height 24
click at [479, 204] on input "text" at bounding box center [475, 198] width 290 height 15
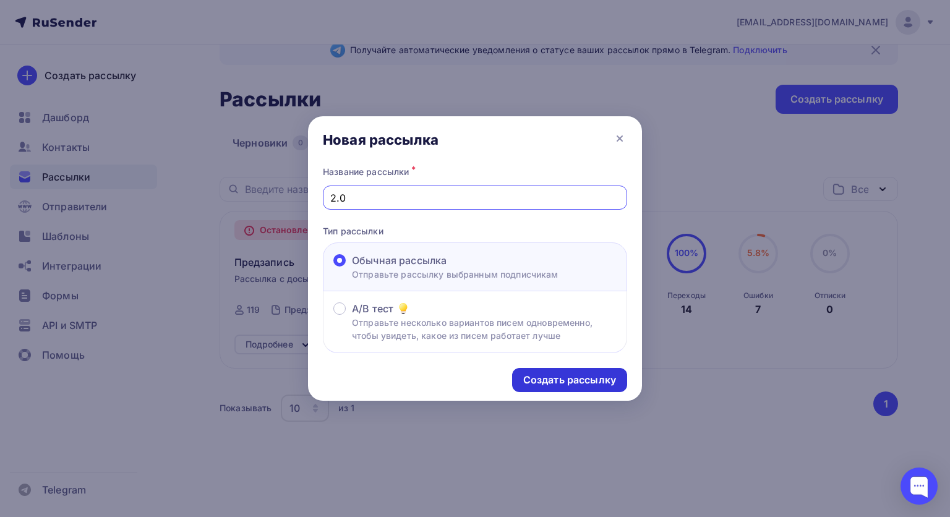
type input "2.0"
click at [585, 375] on div "Создать рассылку" at bounding box center [569, 380] width 93 height 14
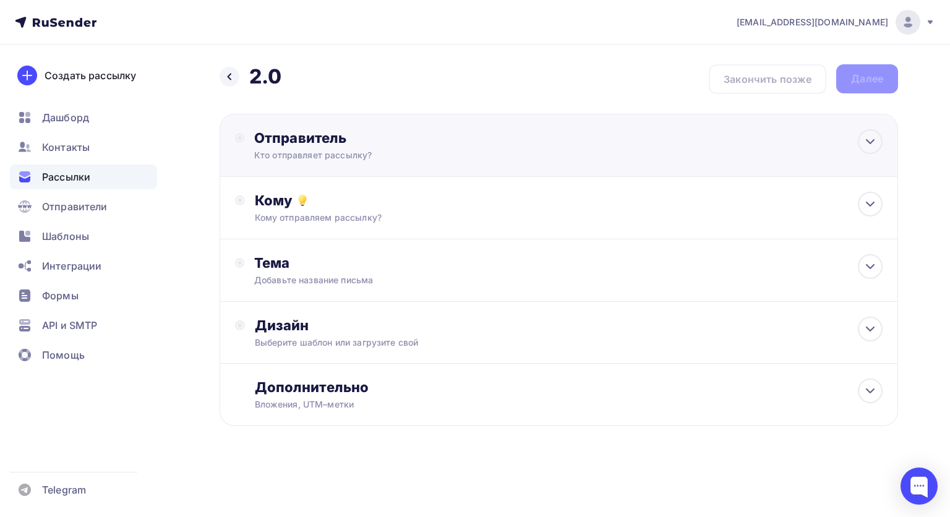
click at [288, 145] on div "Отправитель" at bounding box center [388, 137] width 268 height 17
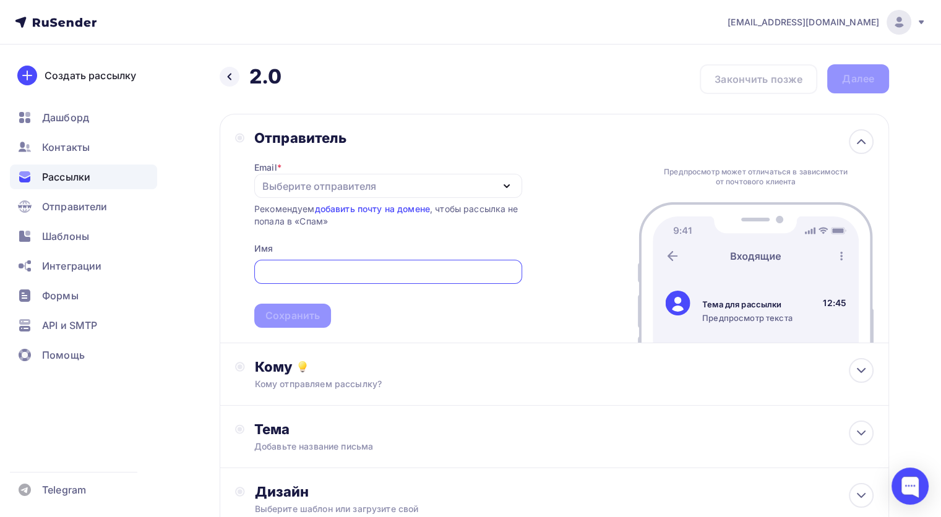
click at [287, 189] on div "Выберите отправителя" at bounding box center [319, 186] width 114 height 15
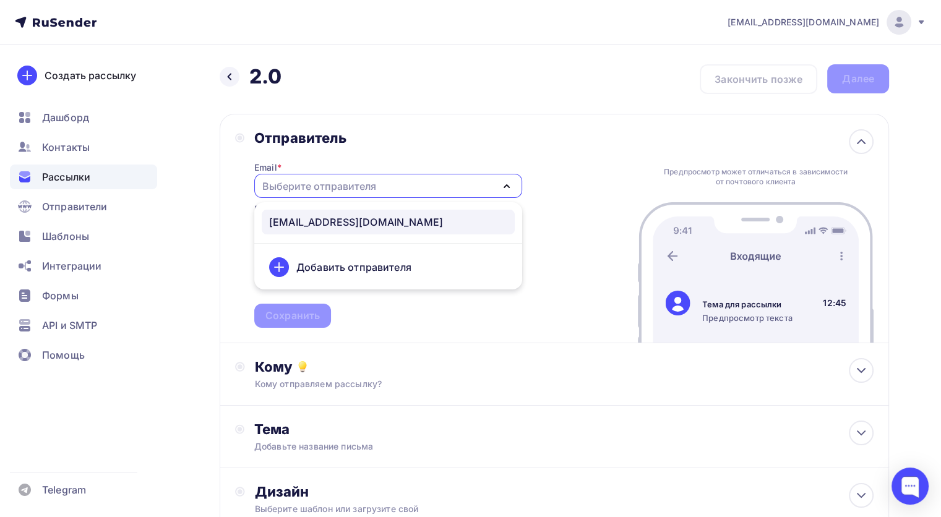
click at [298, 224] on div "info@academyugc.ru" at bounding box center [356, 222] width 174 height 15
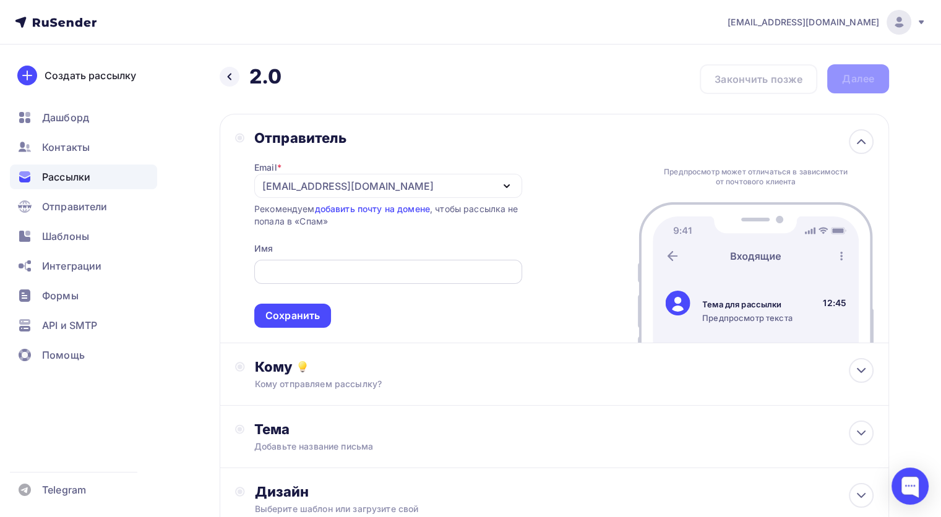
click at [302, 277] on input "text" at bounding box center [388, 272] width 254 height 15
type input "UGC АКАДЕМИЯ"
click at [292, 324] on div "Сохранить" at bounding box center [292, 316] width 77 height 24
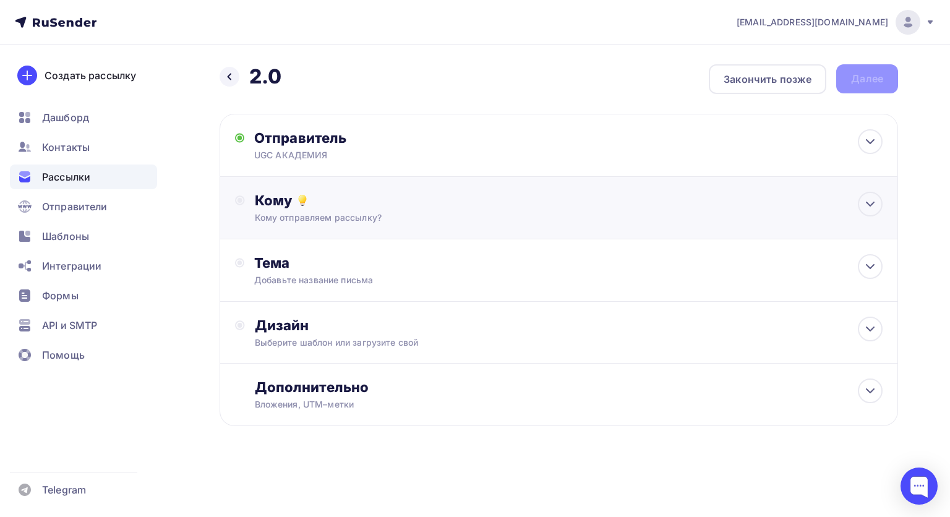
click at [298, 190] on div "Кому Кому отправляем рассылку? Списки получателей Выберите список Все списки id…" at bounding box center [559, 208] width 679 height 62
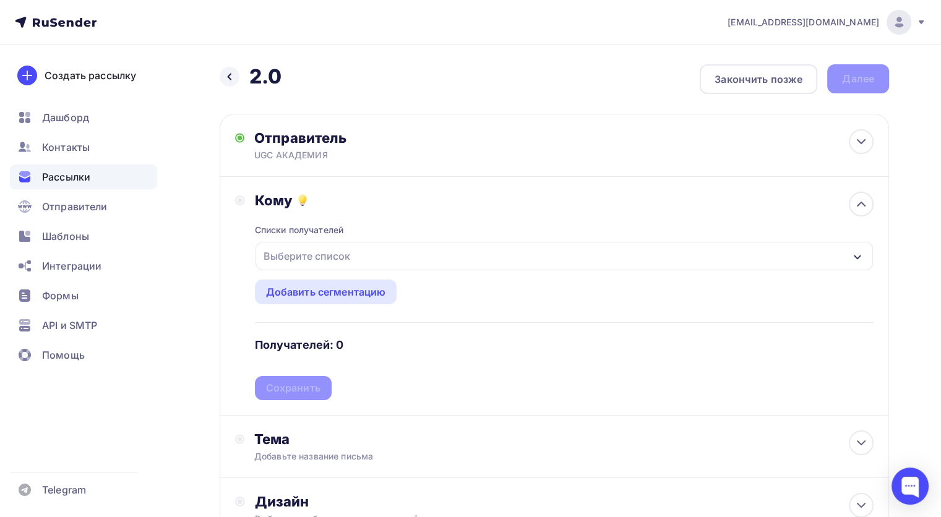
click at [309, 246] on div "Выберите список" at bounding box center [307, 256] width 97 height 22
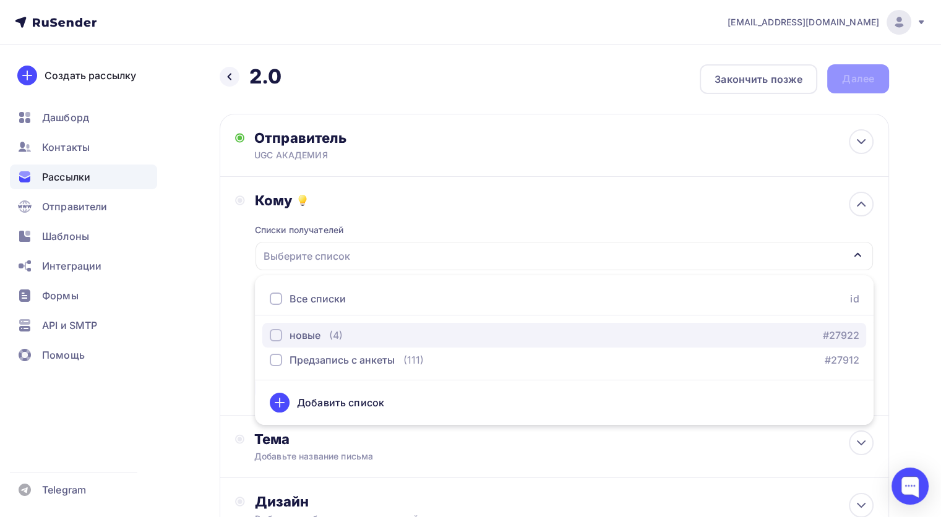
click at [329, 340] on div "(4)" at bounding box center [336, 335] width 14 height 15
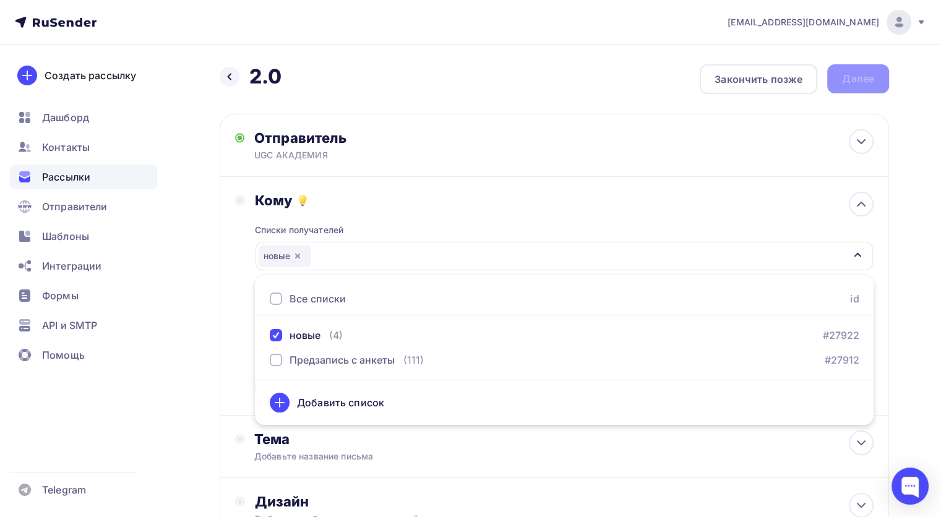
click at [235, 314] on div "Кому Списки получателей новые Все списки id новые (4) #27922 Предзапись с анкет…" at bounding box center [554, 296] width 638 height 208
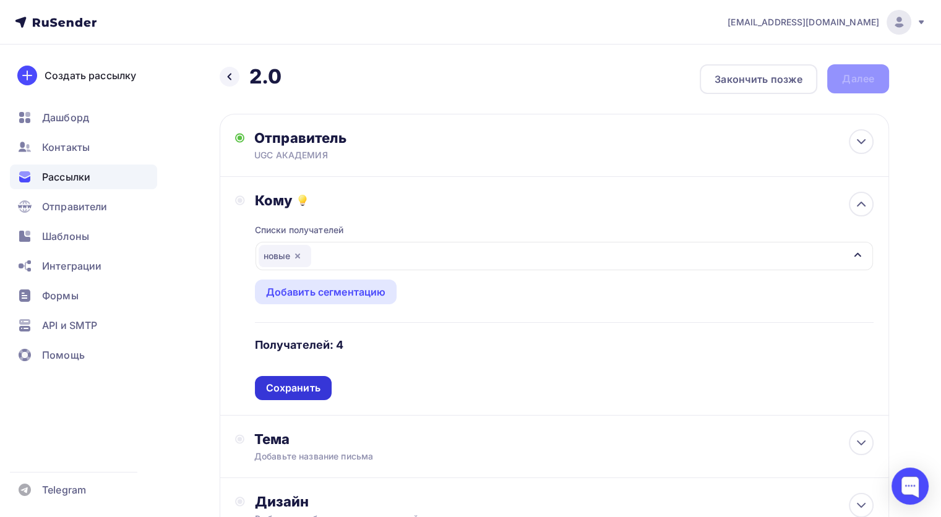
click at [287, 393] on div "Сохранить" at bounding box center [293, 388] width 54 height 14
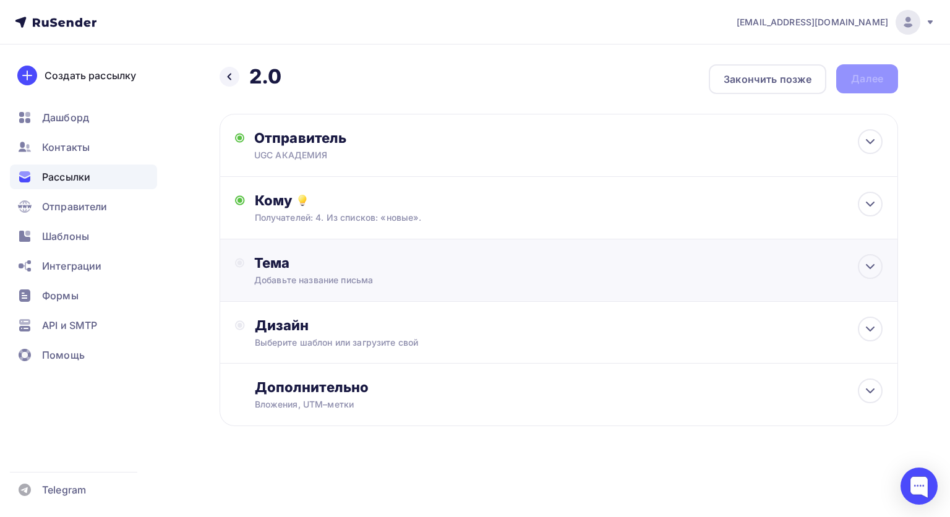
click at [309, 270] on div "Тема Добавьте название письма Тема * Рекомендуем использовать не более 150 симв…" at bounding box center [376, 270] width 244 height 32
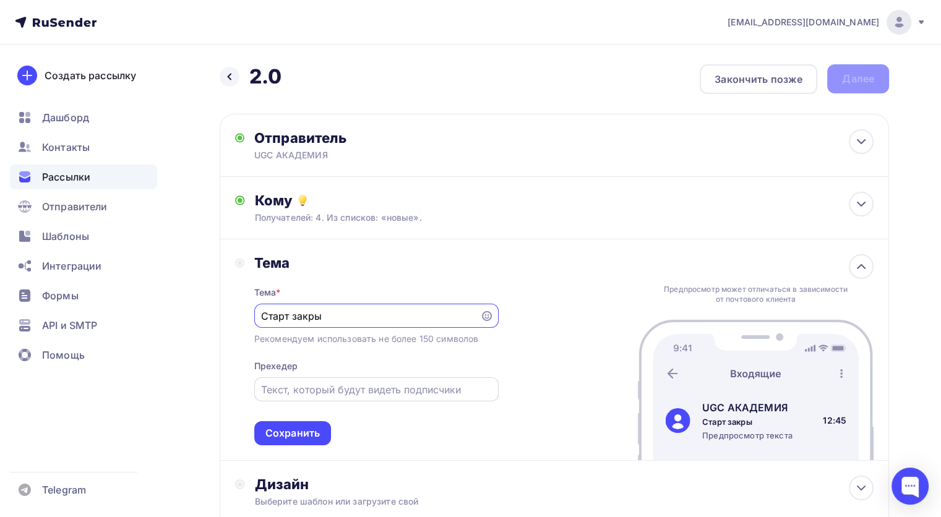
drag, startPoint x: 346, startPoint y: 408, endPoint x: 347, endPoint y: 377, distance: 31.0
click at [346, 407] on div "Тема * Старт закры Рекомендуем использовать не более 150 символов Прехедер Сохр…" at bounding box center [376, 359] width 244 height 174
click at [347, 372] on div "Тема * Старт закры Рекомендуем использовать не более 150 символов Прехедер Сохр…" at bounding box center [376, 359] width 244 height 174
click at [344, 391] on input "text" at bounding box center [376, 389] width 230 height 15
click at [357, 312] on input "Старт закры" at bounding box center [367, 316] width 212 height 15
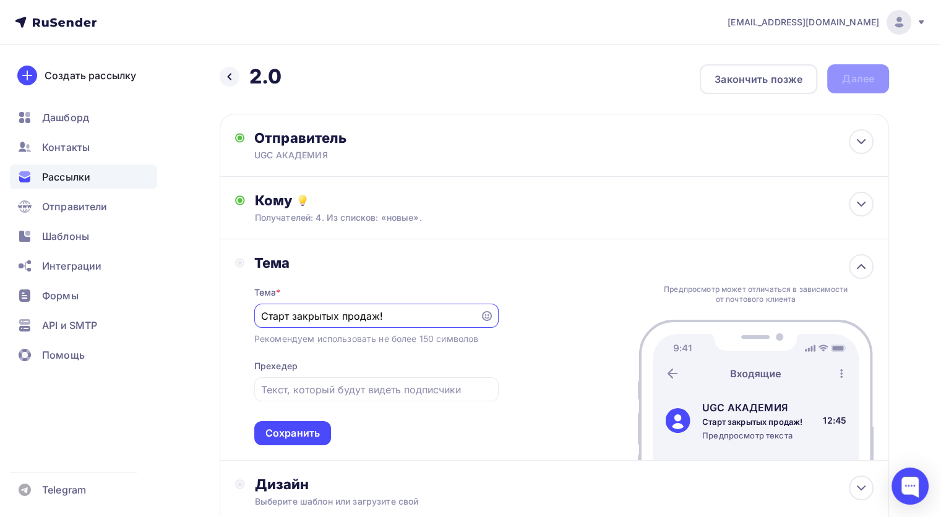
type input "Старт закрытых продаж!"
click at [297, 400] on div "Тема * Старт закрытых продаж! Рекомендуем использовать не более 150 символов Пр…" at bounding box center [376, 359] width 244 height 174
click at [297, 387] on input "text" at bounding box center [376, 389] width 230 height 15
type input "Н"
type input "н"
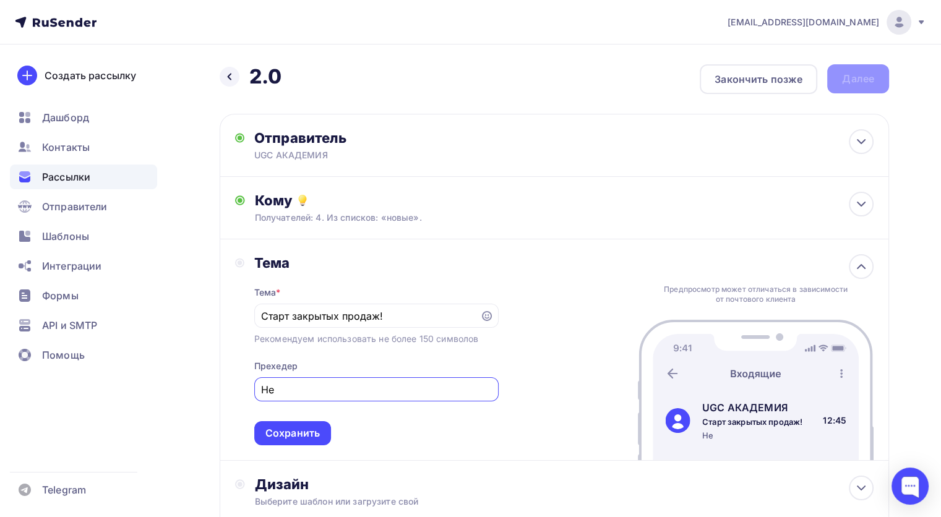
type input "Н"
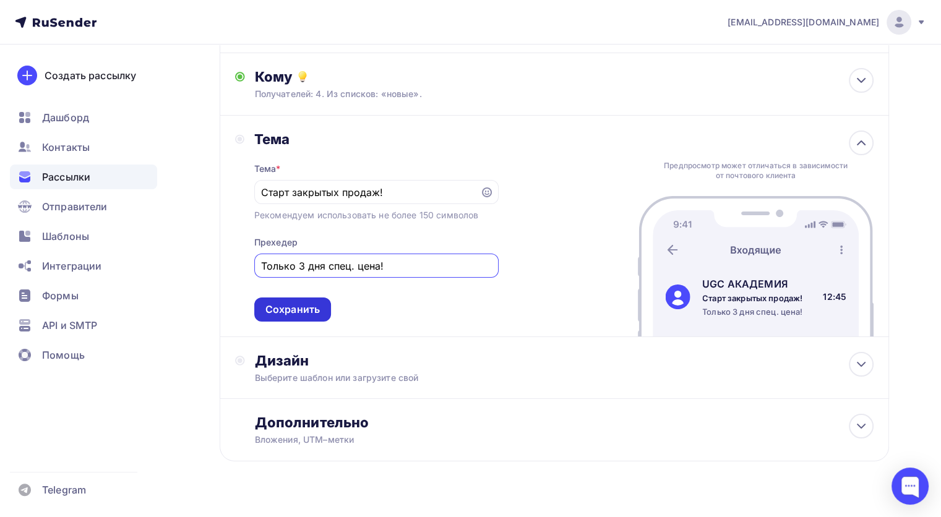
type input "Только 3 дня спец. цена!"
click at [312, 304] on div "Сохранить" at bounding box center [292, 309] width 54 height 14
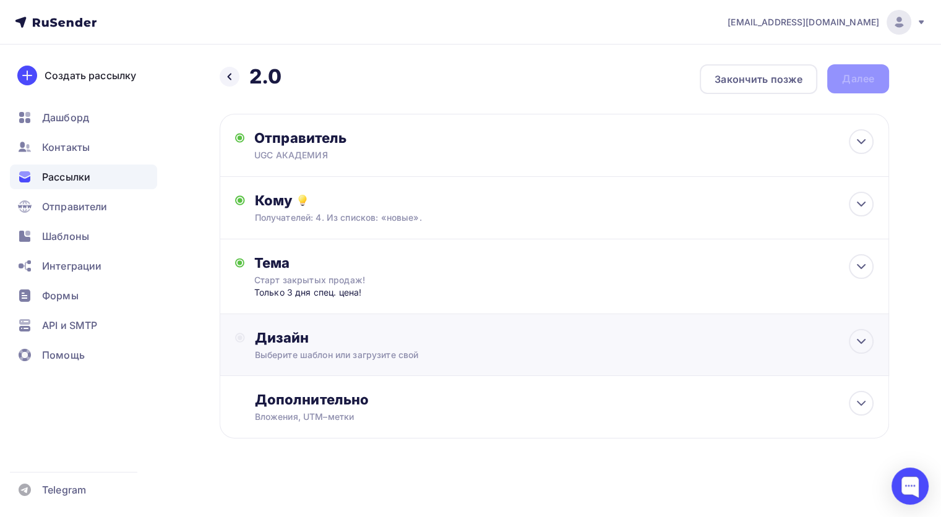
click at [319, 325] on div "Дизайн Выберите шаблон или загрузите свой" at bounding box center [554, 345] width 669 height 62
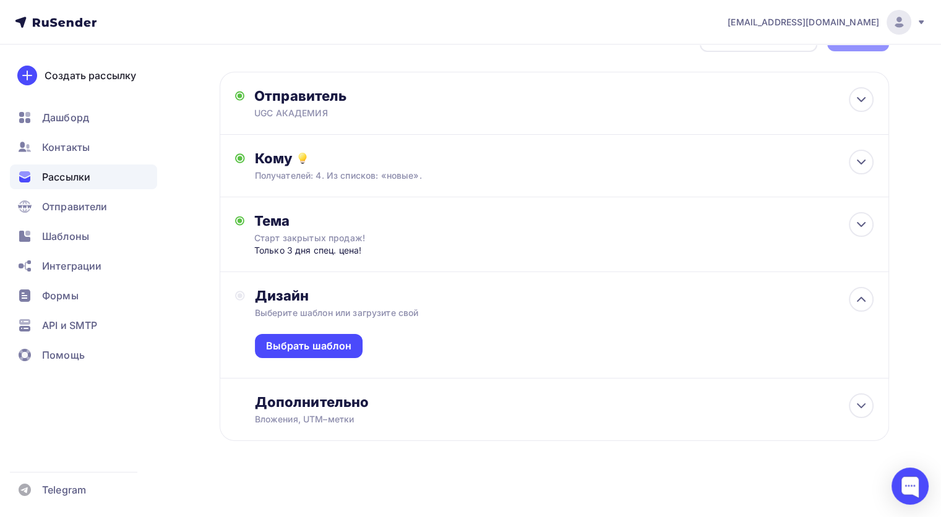
scroll to position [45, 0]
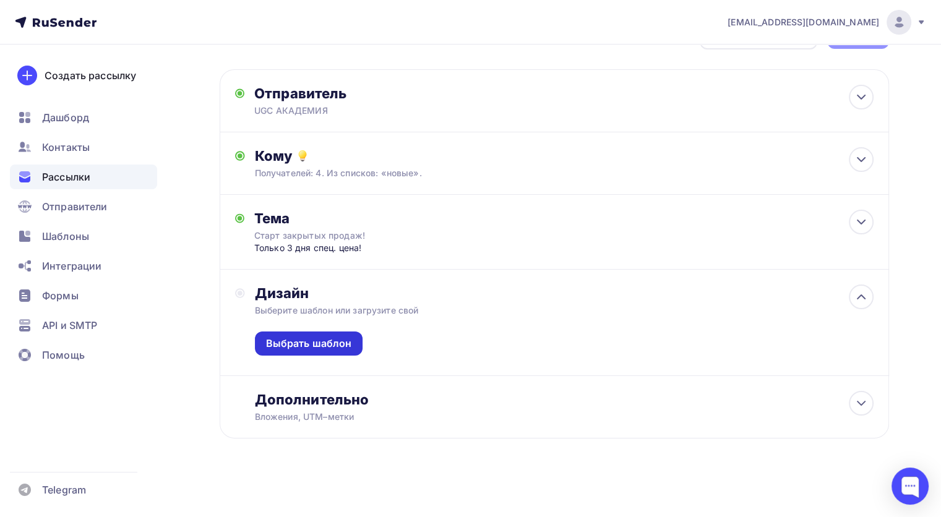
click at [318, 339] on div "Выбрать шаблон" at bounding box center [309, 344] width 86 height 14
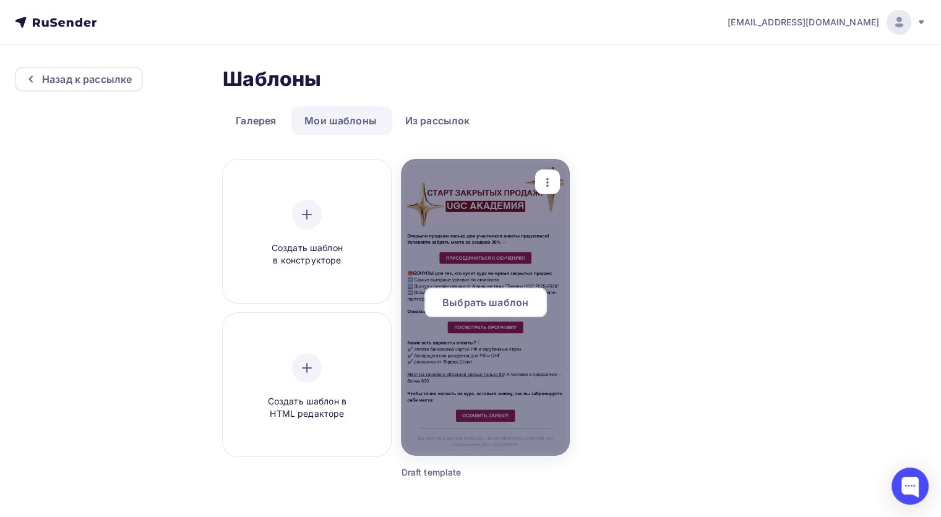
click at [485, 299] on span "Выбрать шаблон" at bounding box center [485, 302] width 86 height 15
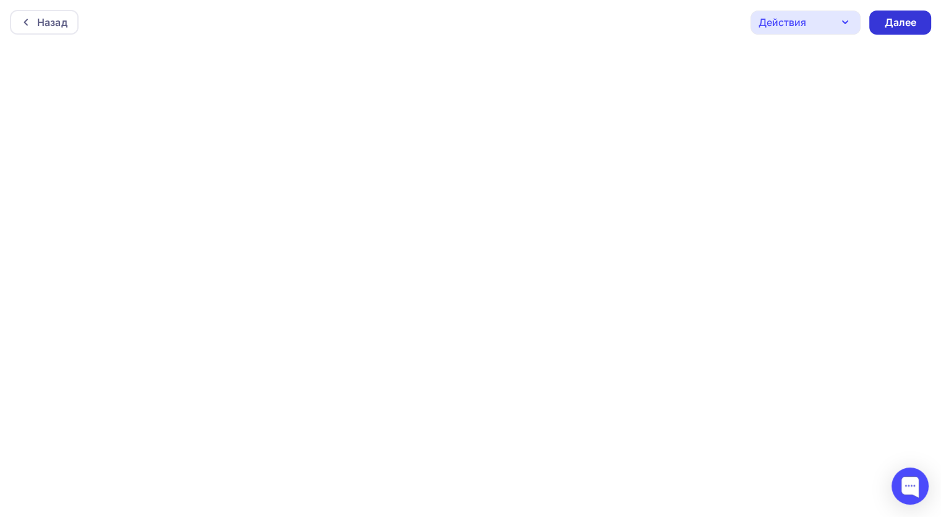
click at [905, 27] on div "Далее" at bounding box center [900, 22] width 32 height 14
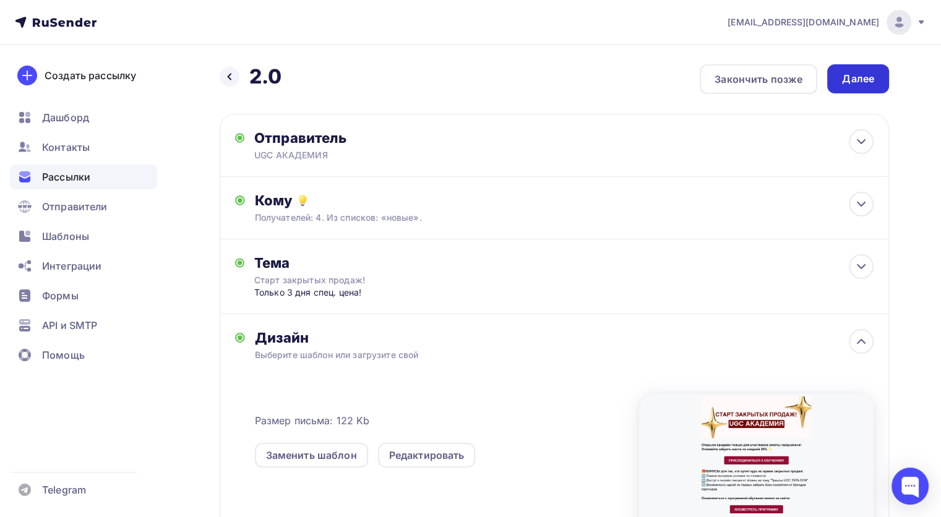
click at [856, 66] on div "Далее" at bounding box center [858, 78] width 62 height 29
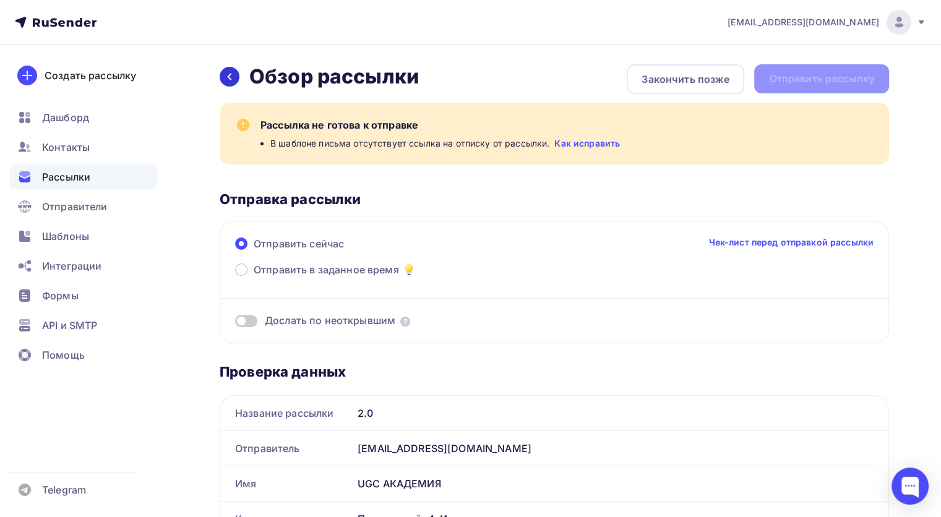
click at [226, 72] on icon at bounding box center [230, 77] width 10 height 10
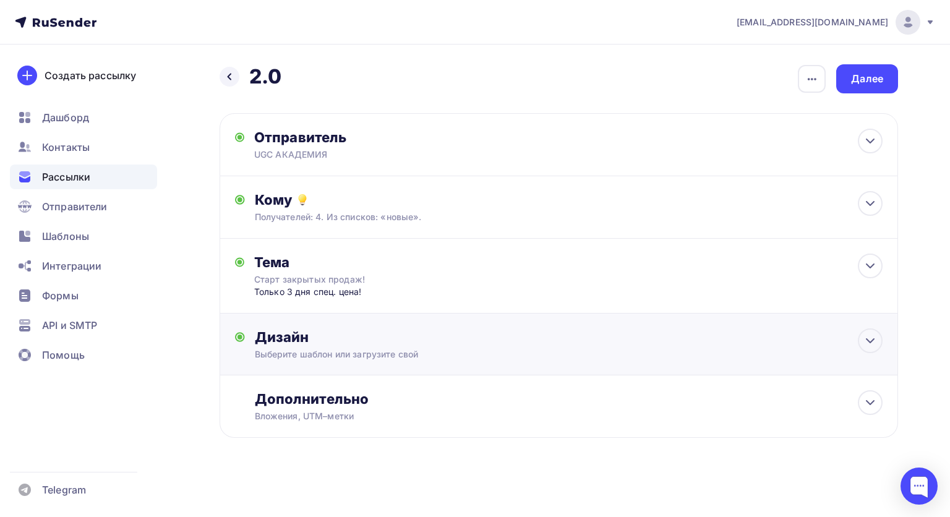
click at [614, 343] on div "Дизайн" at bounding box center [569, 336] width 628 height 17
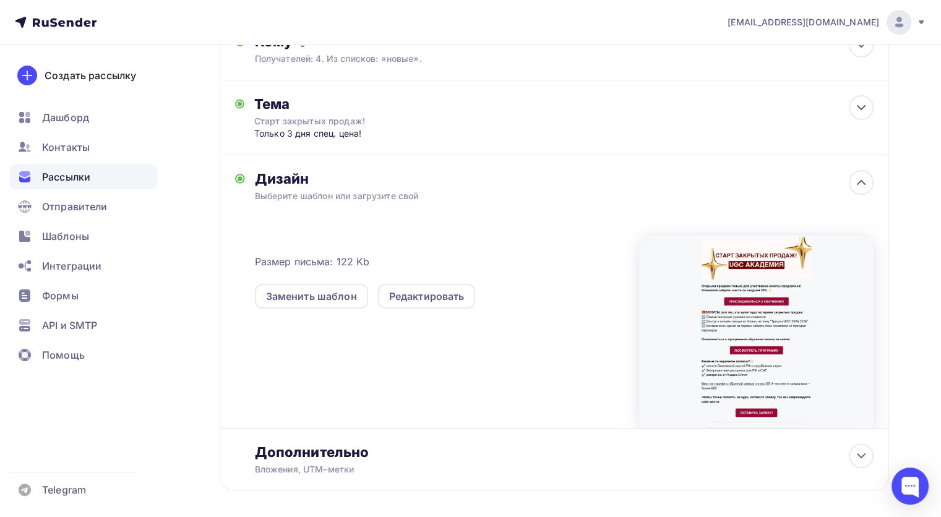
scroll to position [212, 0]
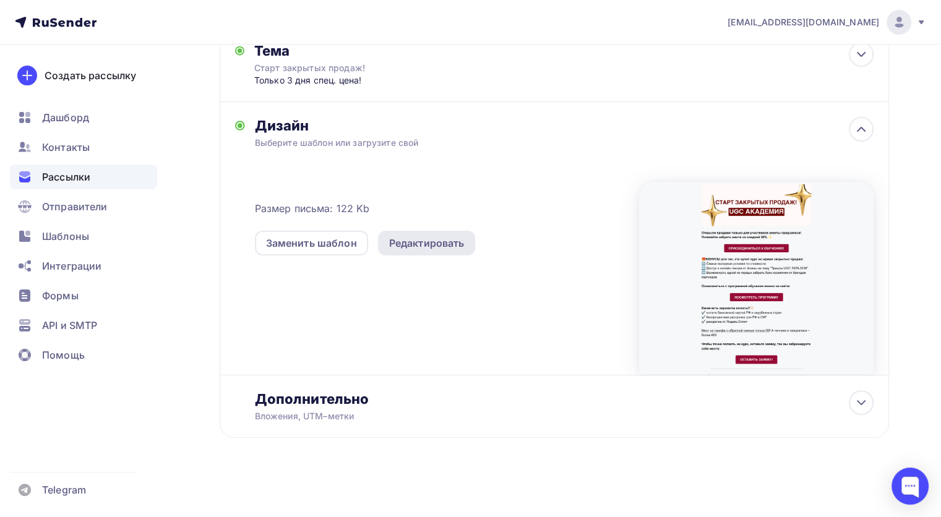
click at [390, 243] on div "Редактировать" at bounding box center [426, 243] width 75 height 15
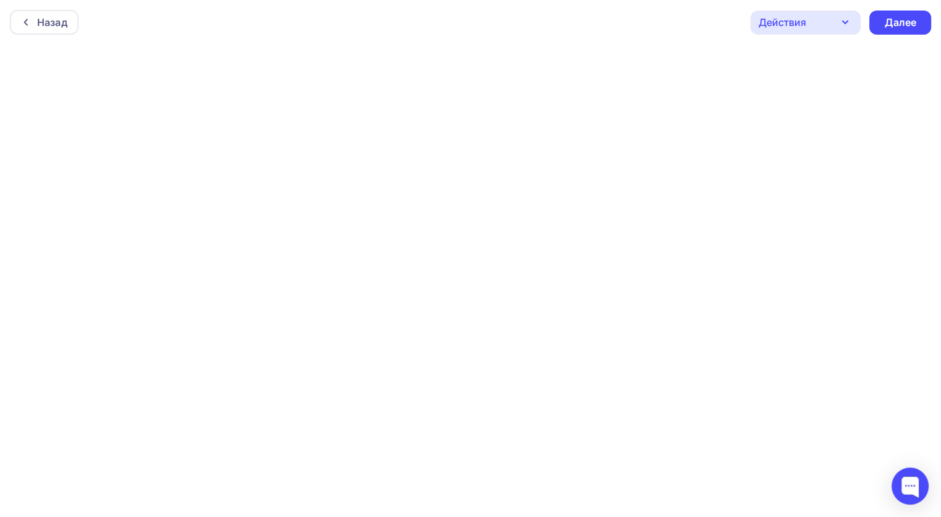
click at [779, 13] on div "Действия" at bounding box center [805, 23] width 110 height 24
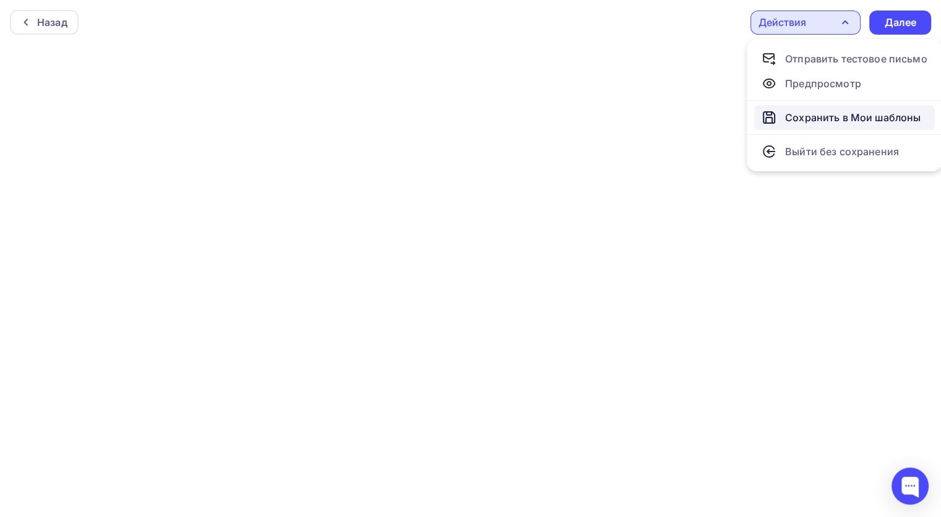
click at [839, 123] on div "Сохранить в Мои шаблоны" at bounding box center [852, 117] width 135 height 15
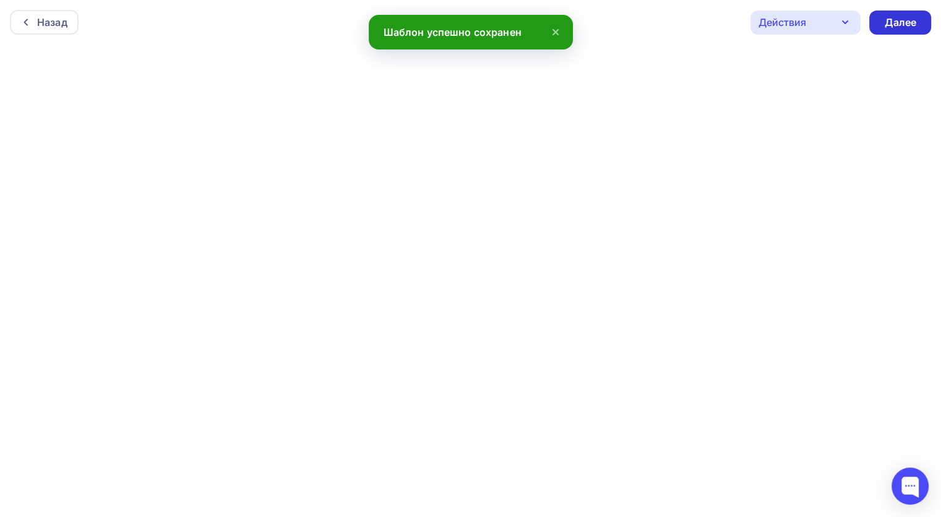
click at [877, 15] on div "Далее" at bounding box center [900, 23] width 62 height 24
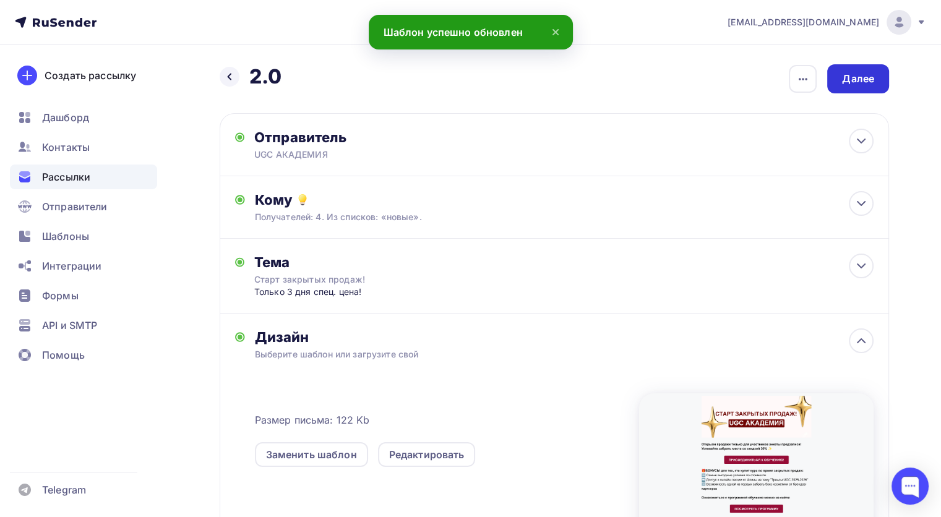
click at [845, 74] on div "Далее" at bounding box center [858, 79] width 32 height 14
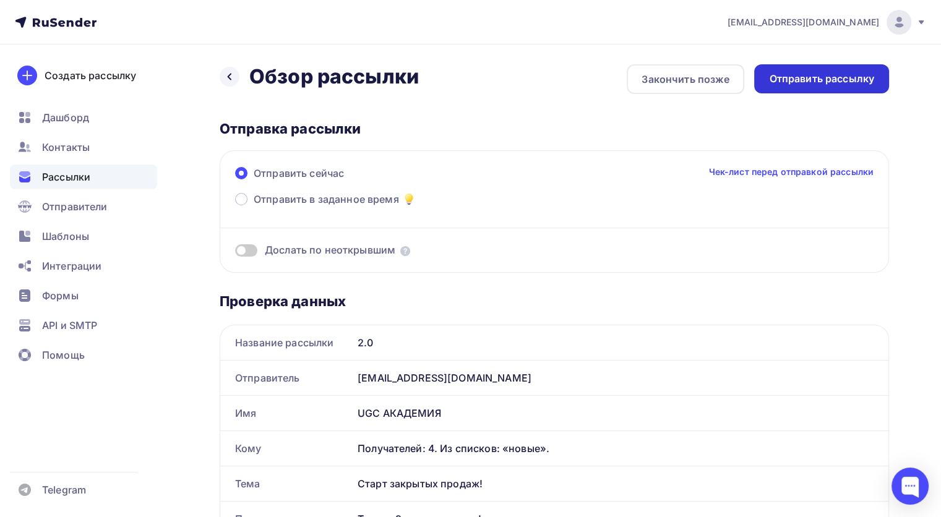
click at [826, 83] on div "Отправить рассылку" at bounding box center [821, 79] width 105 height 14
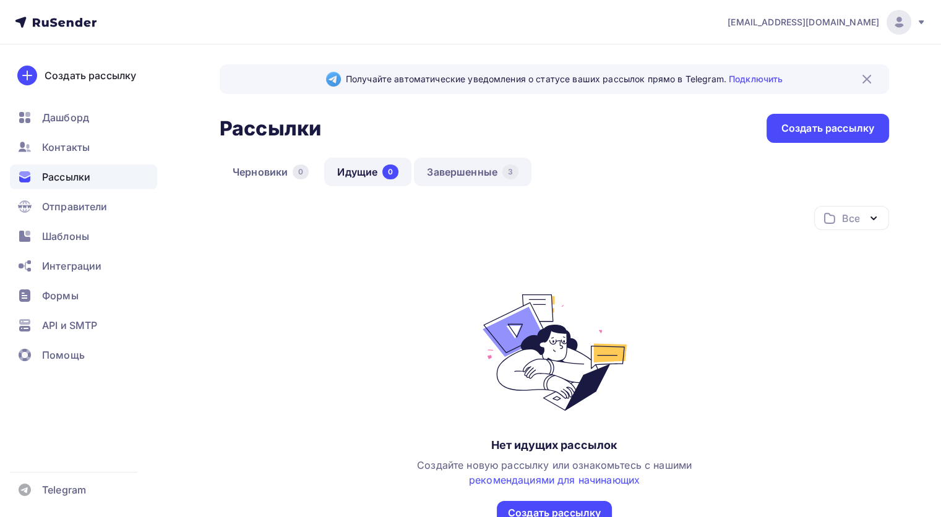
click at [476, 169] on link "Завершенные 3" at bounding box center [473, 172] width 118 height 28
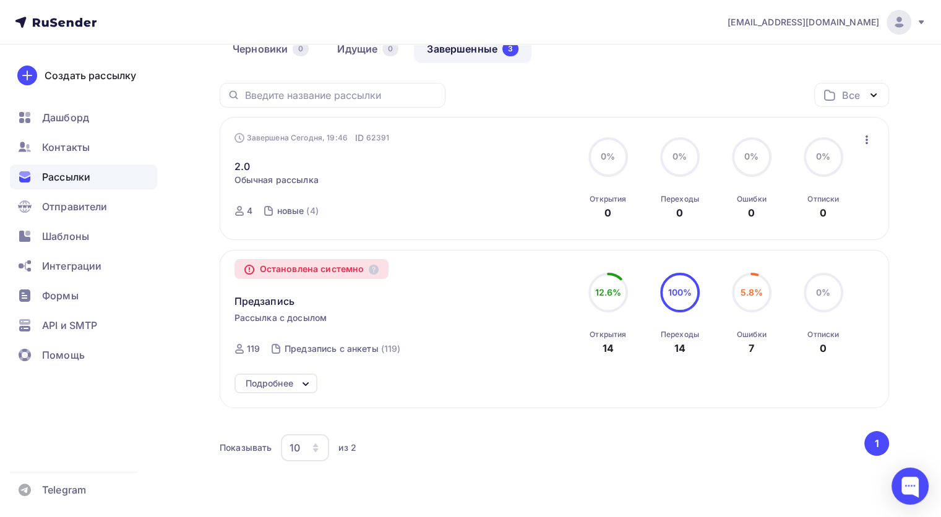
scroll to position [124, 0]
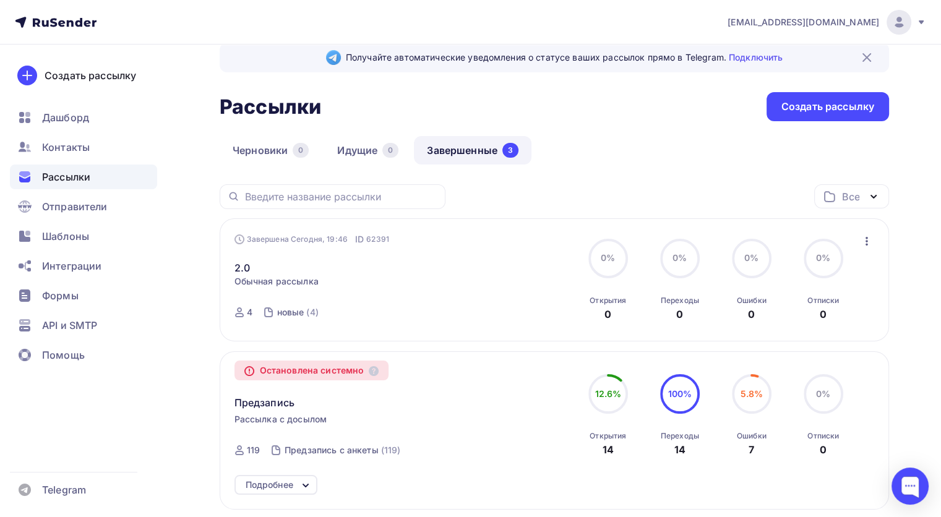
scroll to position [12, 0]
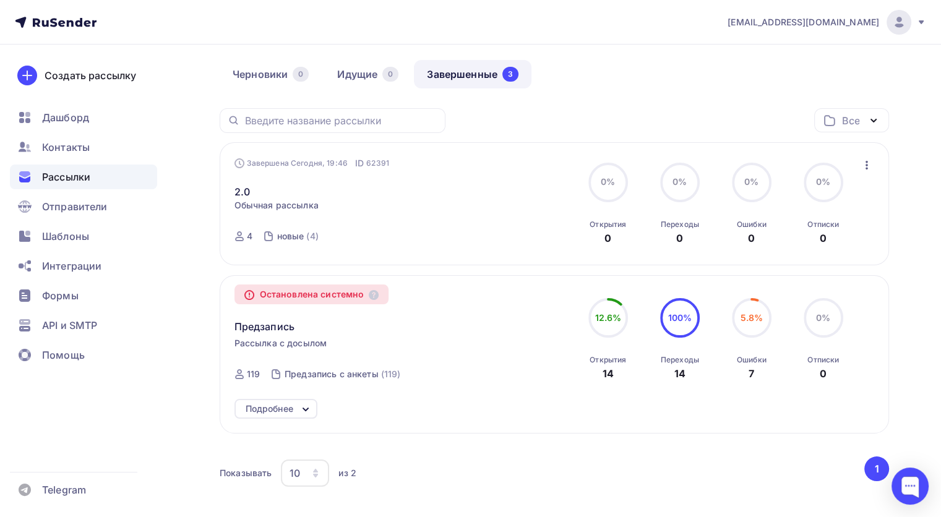
scroll to position [99, 0]
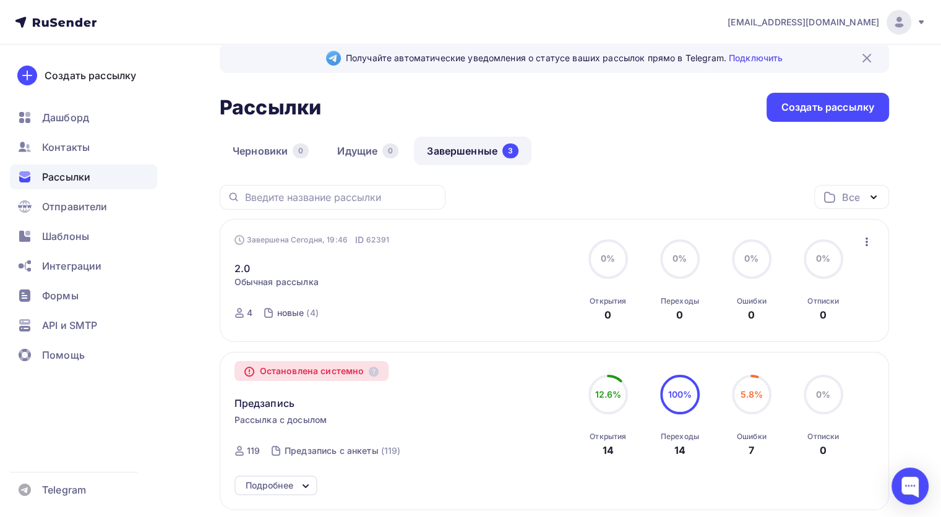
scroll to position [22, 0]
